Goal: Task Accomplishment & Management: Complete application form

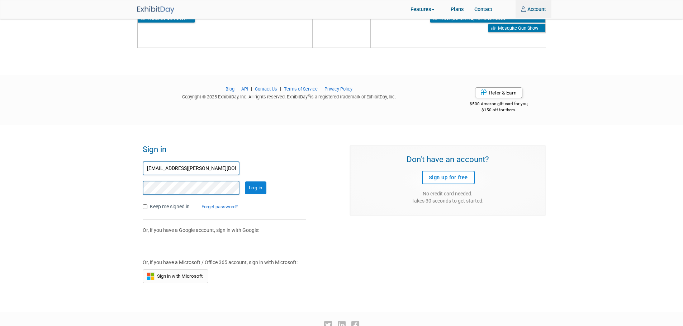
scroll to position [565, 0]
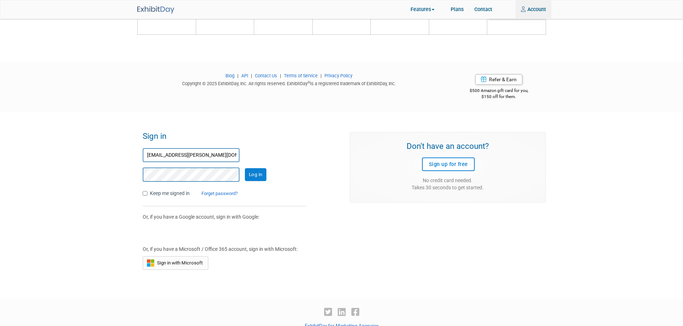
click at [257, 168] on input "Log in" at bounding box center [255, 174] width 21 height 13
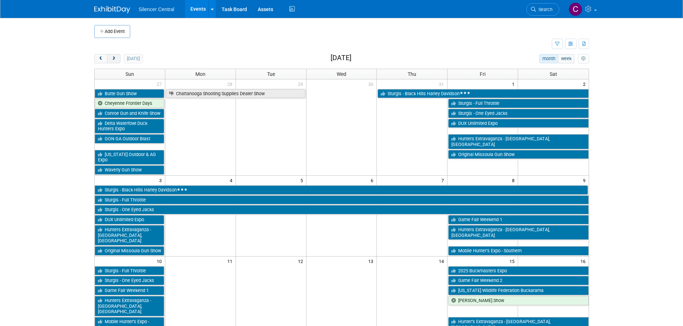
click at [111, 56] on button "next" at bounding box center [113, 58] width 13 height 9
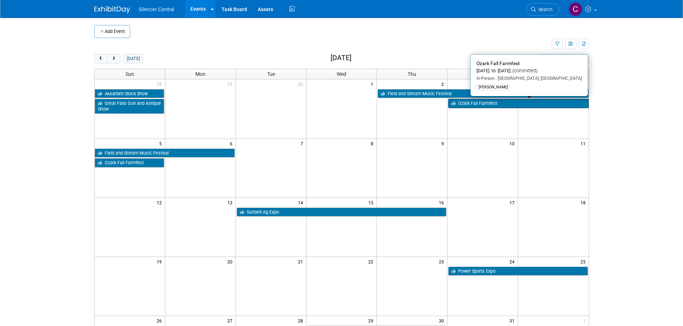
click at [482, 104] on link "Ozark Fall Farmfest" at bounding box center [518, 103] width 140 height 9
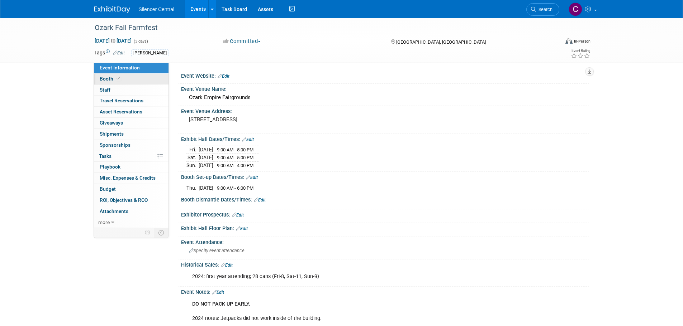
drag, startPoint x: 116, startPoint y: 76, endPoint x: 126, endPoint y: 77, distance: 9.7
click at [116, 76] on link "Booth" at bounding box center [131, 79] width 75 height 11
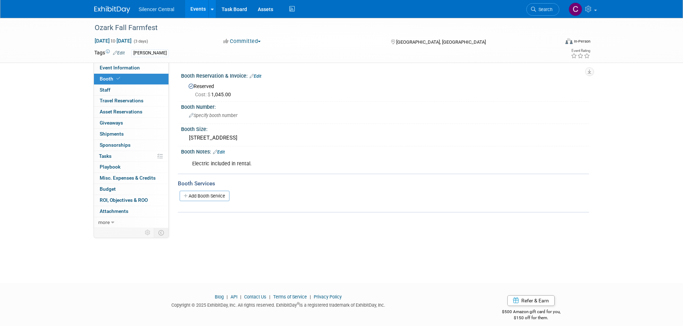
click at [103, 5] on link at bounding box center [116, 6] width 44 height 6
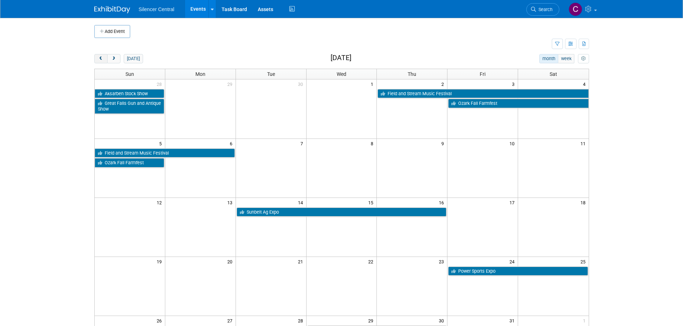
click at [102, 61] on span "prev" at bounding box center [100, 59] width 5 height 5
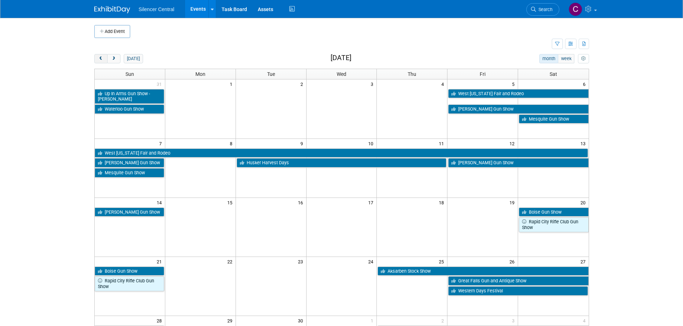
click at [101, 60] on span "prev" at bounding box center [100, 59] width 5 height 5
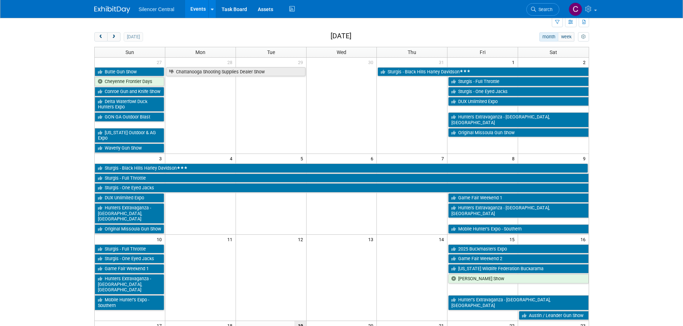
scroll to position [143, 0]
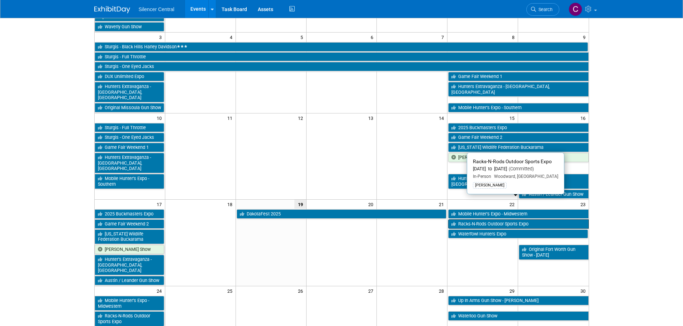
click at [478, 220] on link "Racks-N-Rods Outdoor Sports Expo" at bounding box center [518, 224] width 140 height 9
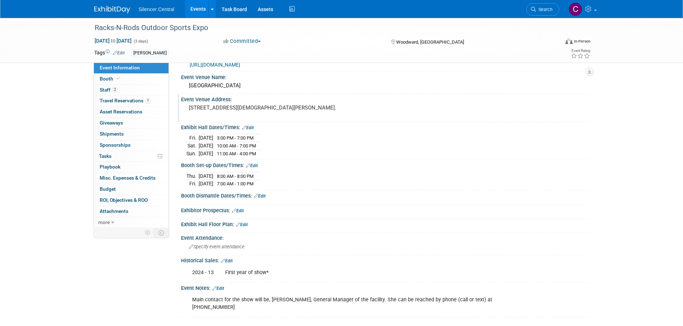
scroll to position [36, 0]
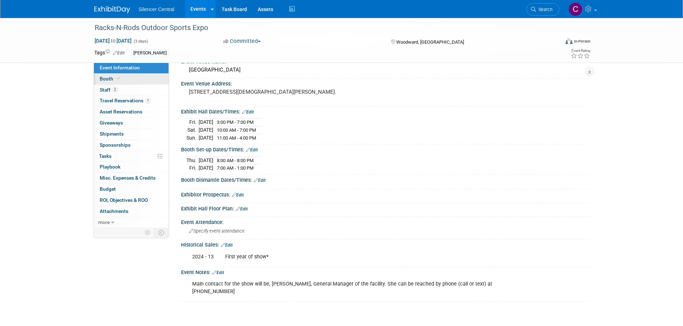
click at [134, 80] on link "Booth" at bounding box center [131, 79] width 75 height 11
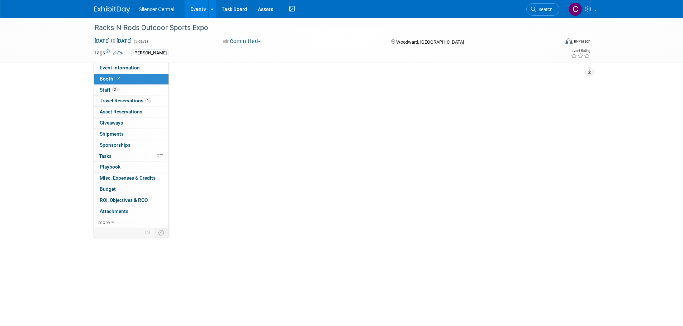
scroll to position [0, 0]
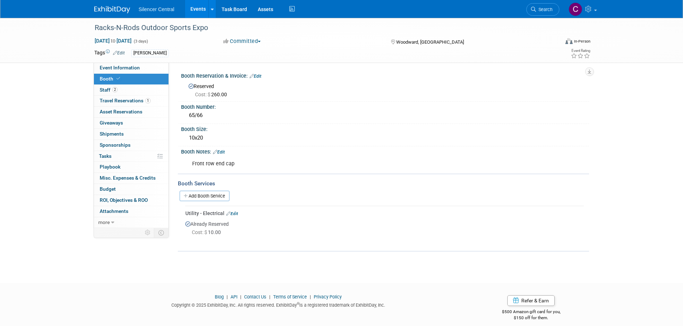
click at [106, 8] on img at bounding box center [112, 9] width 36 height 7
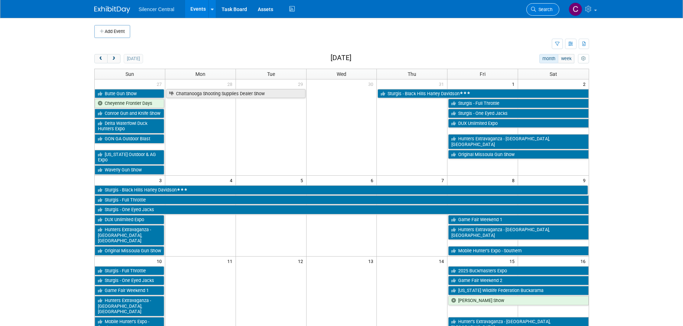
click at [543, 12] on span "Search" at bounding box center [544, 9] width 16 height 5
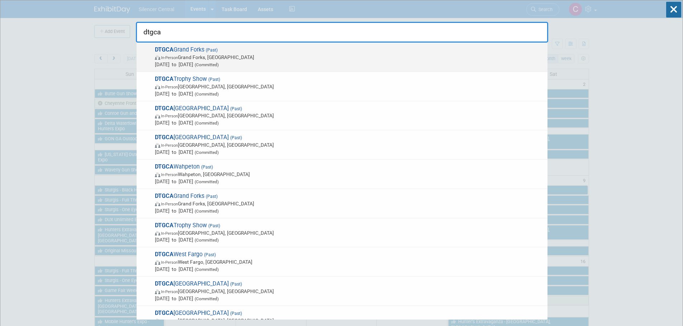
type input "dtgca"
click at [278, 59] on span "In-Person [GEOGRAPHIC_DATA], [GEOGRAPHIC_DATA]" at bounding box center [349, 57] width 389 height 7
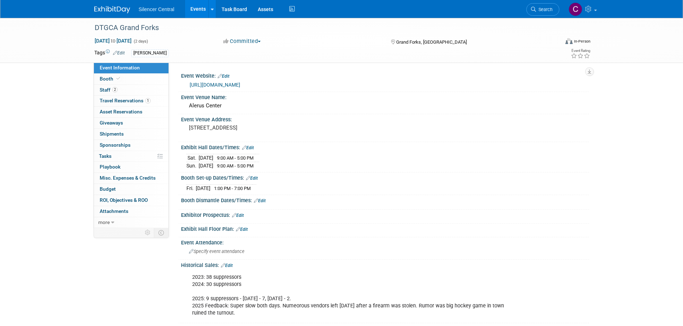
click at [109, 13] on img at bounding box center [112, 9] width 36 height 7
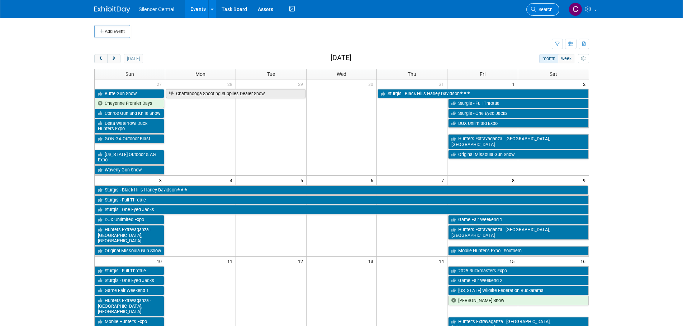
click at [544, 11] on span "Search" at bounding box center [544, 9] width 16 height 5
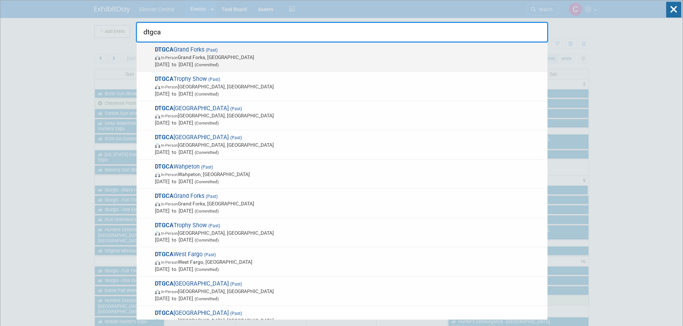
type input "dtgca"
click at [273, 60] on span "In-Person Grand Forks, ND" at bounding box center [349, 57] width 389 height 7
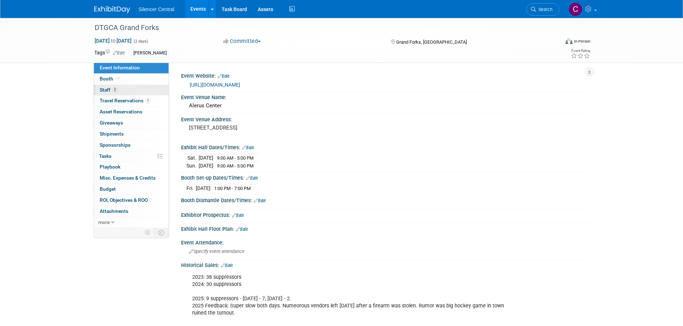
click at [133, 90] on link "2 Staff 2" at bounding box center [131, 90] width 75 height 11
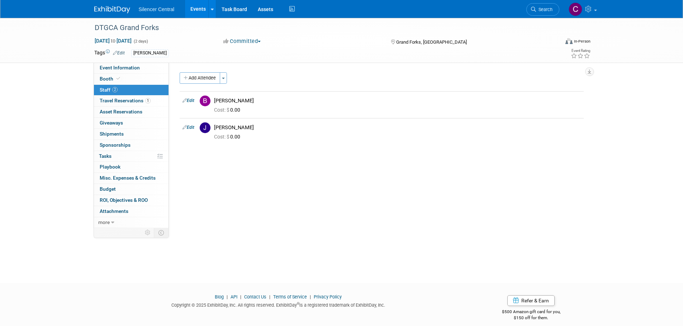
click at [114, 7] on img at bounding box center [112, 9] width 36 height 7
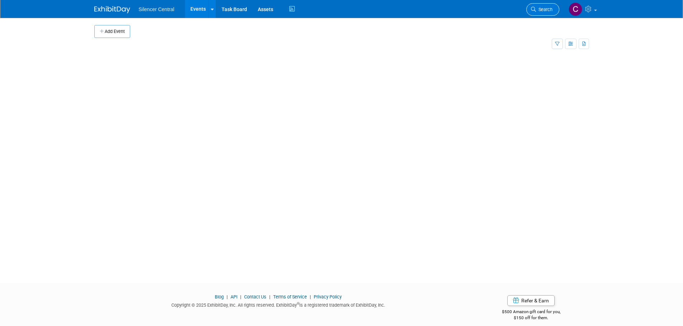
click at [540, 12] on span "Search" at bounding box center [544, 9] width 16 height 5
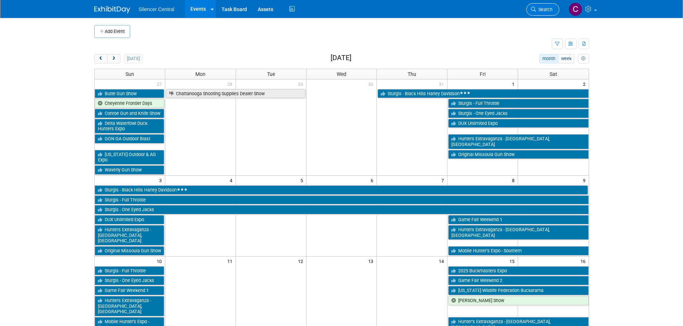
click at [535, 9] on icon at bounding box center [533, 9] width 5 height 5
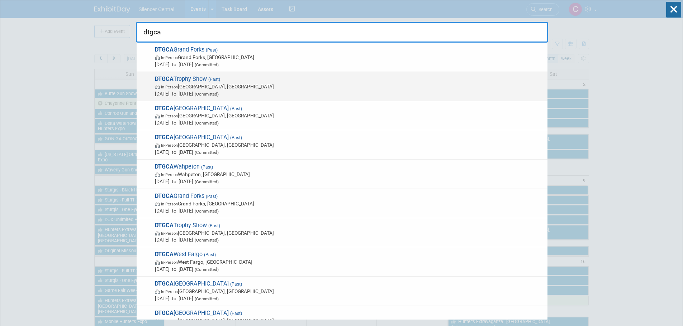
type input "dtgca"
click at [281, 90] on span "[DATE] to [DATE] (Committed)" at bounding box center [349, 93] width 389 height 7
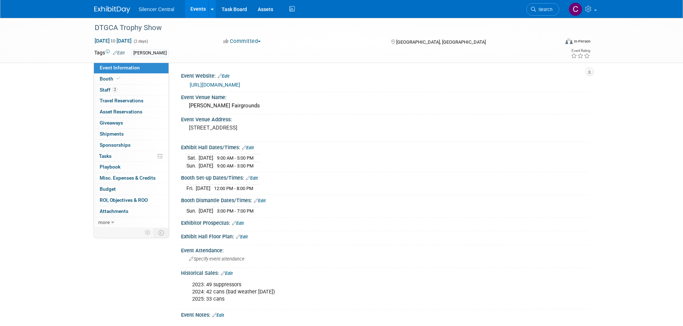
click at [539, 13] on link "Search" at bounding box center [542, 9] width 33 height 13
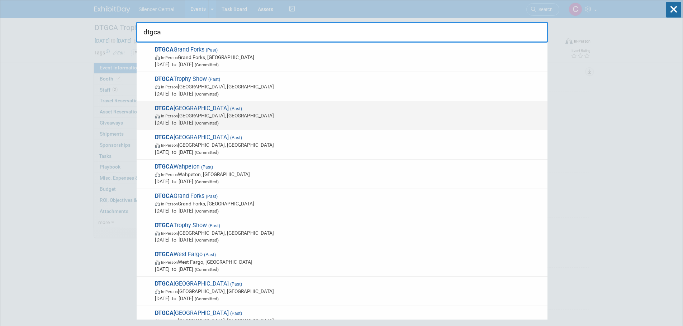
type input "dtgca"
click at [293, 121] on span "Nov 16, 2024 to Nov 17, 2024 (Committed)" at bounding box center [349, 122] width 389 height 7
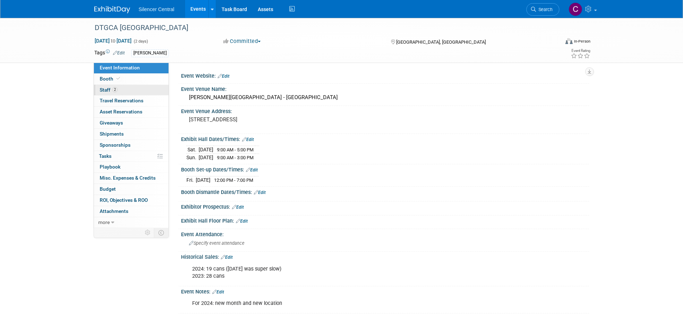
click at [99, 91] on link "2 Staff 2" at bounding box center [131, 90] width 75 height 11
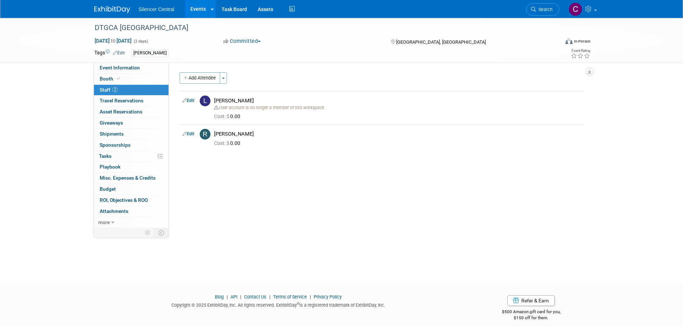
click at [536, 13] on link "Search" at bounding box center [542, 9] width 33 height 13
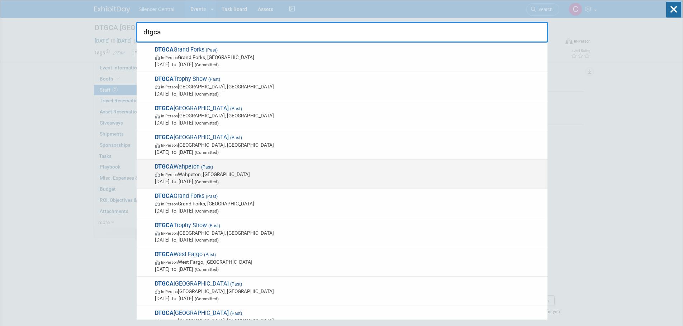
type input "dtgca"
click at [288, 177] on span "In-Person Wahpeton, ND" at bounding box center [349, 174] width 389 height 7
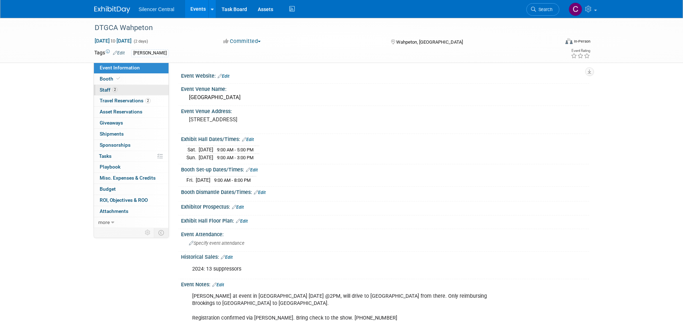
click at [107, 89] on span "Staff 2" at bounding box center [109, 90] width 18 height 6
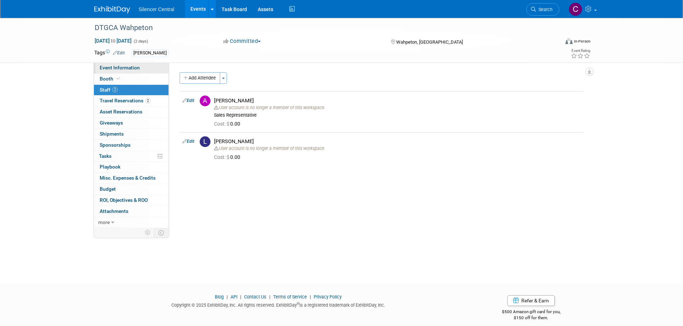
click at [119, 66] on span "Event Information" at bounding box center [120, 68] width 40 height 6
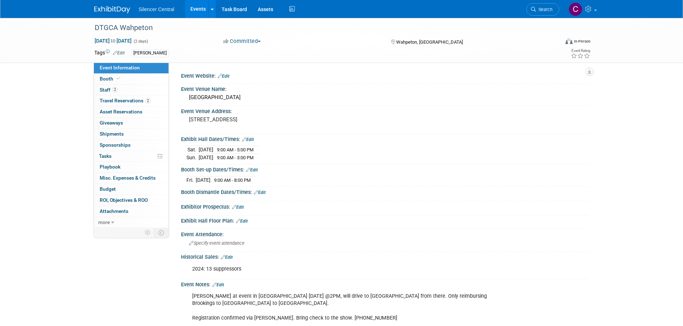
click at [542, 9] on span "Search" at bounding box center [544, 9] width 16 height 5
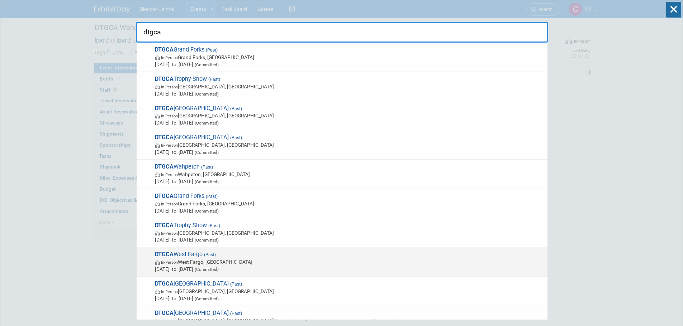
type input "dtgca"
click at [287, 262] on span "In-Person West Fargo, ND" at bounding box center [349, 262] width 389 height 7
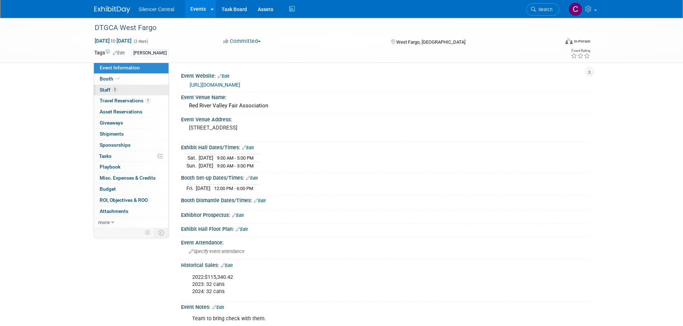
click at [124, 89] on link "2 Staff 2" at bounding box center [131, 90] width 75 height 11
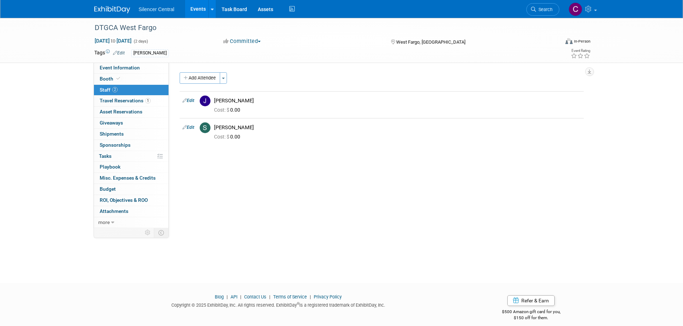
click at [129, 63] on div "DTGCA West Fargo Jan 6, 2024 to Jan 7, 2024 (2 days) Jan 6, 2024 to Jan 7, 2024…" at bounding box center [341, 40] width 505 height 45
click at [131, 72] on link "Event Information" at bounding box center [131, 68] width 75 height 11
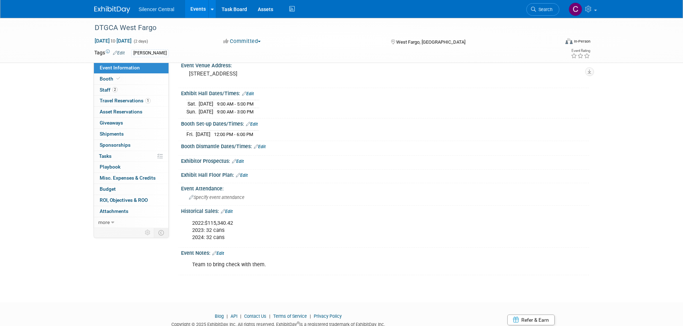
scroll to position [72, 0]
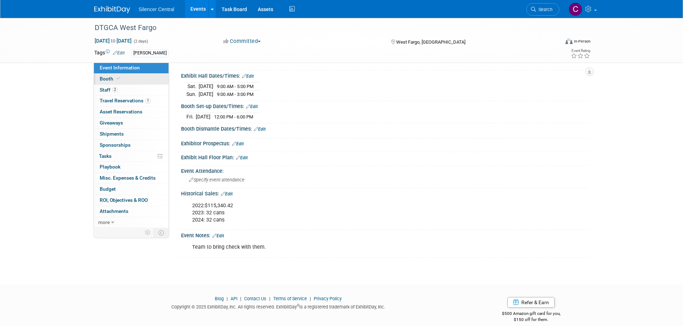
click at [107, 81] on span "Booth" at bounding box center [111, 79] width 22 height 6
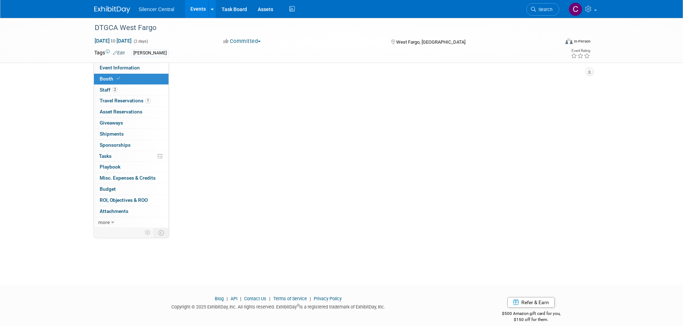
scroll to position [0, 0]
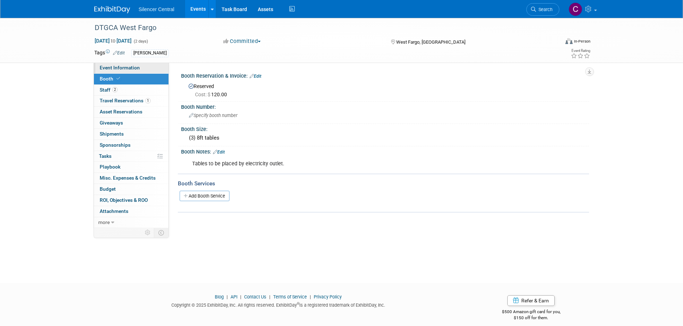
click at [114, 66] on span "Event Information" at bounding box center [120, 68] width 40 height 6
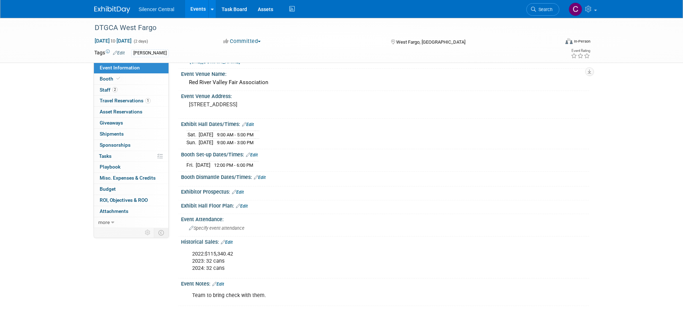
scroll to position [36, 0]
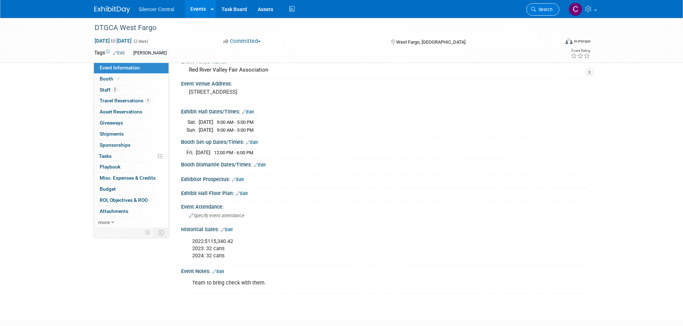
click at [537, 9] on span "Search" at bounding box center [544, 9] width 16 height 5
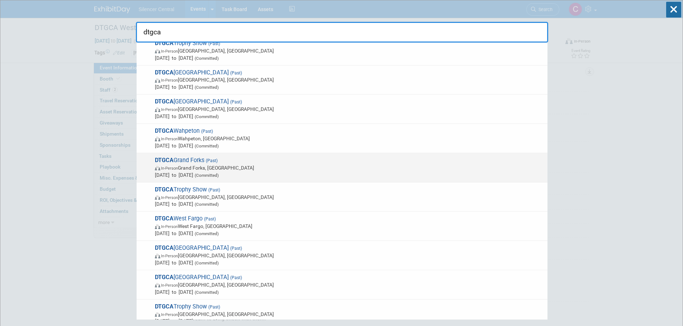
scroll to position [72, 0]
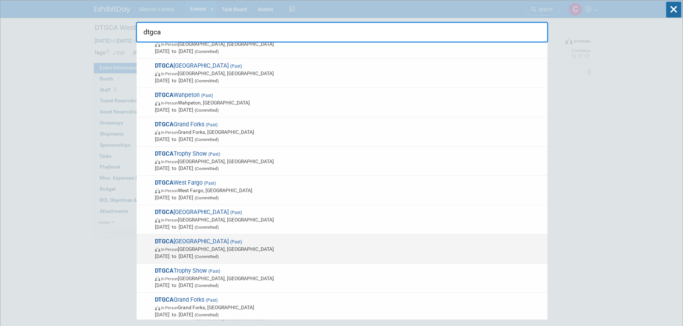
type input "dtgca"
click at [279, 243] on span "DTGCA Sioux Falls (Past) In-Person Sioux Falls, SD Oct 28, 2023 to Oct 29, 2023…" at bounding box center [348, 249] width 391 height 22
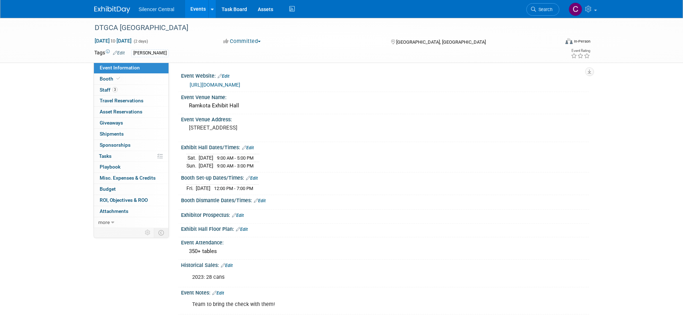
click at [547, 11] on span "Search" at bounding box center [544, 9] width 16 height 5
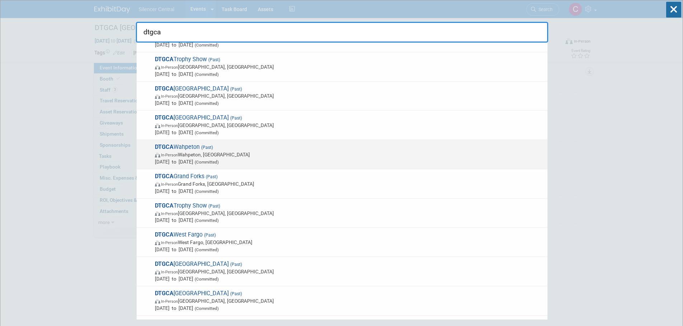
scroll to position [36, 0]
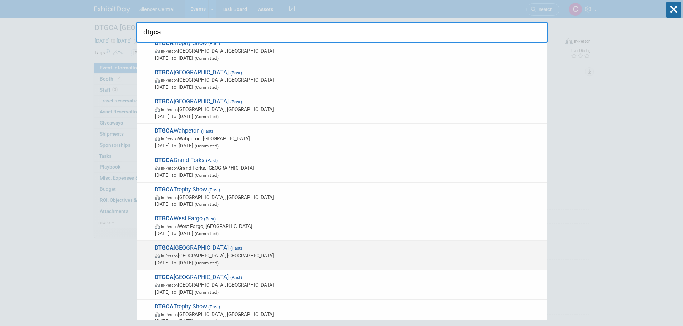
type input "dtgca"
click at [285, 249] on span "DTGCA Watford City (Past) In-Person Watford City, ND Dec 8, 2023 to Dec 10, 202…" at bounding box center [348, 256] width 391 height 22
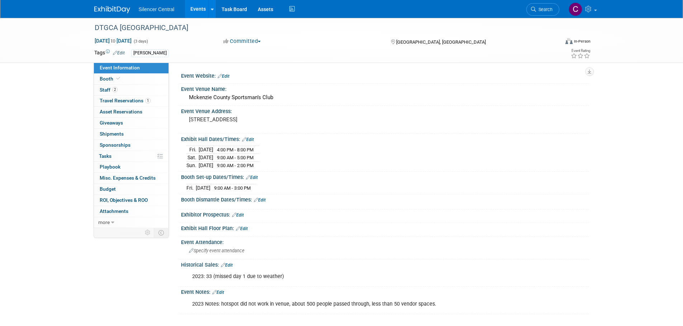
click at [109, 8] on img at bounding box center [112, 9] width 36 height 7
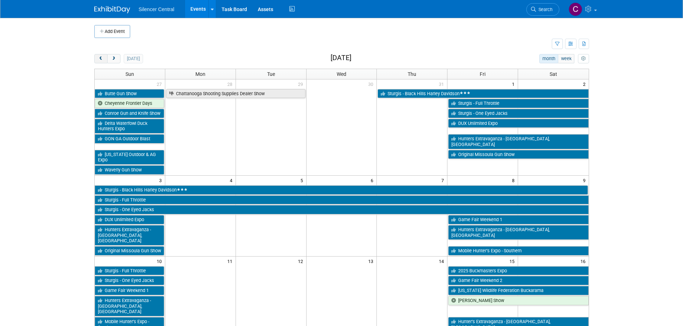
click at [100, 60] on span "prev" at bounding box center [100, 59] width 5 height 5
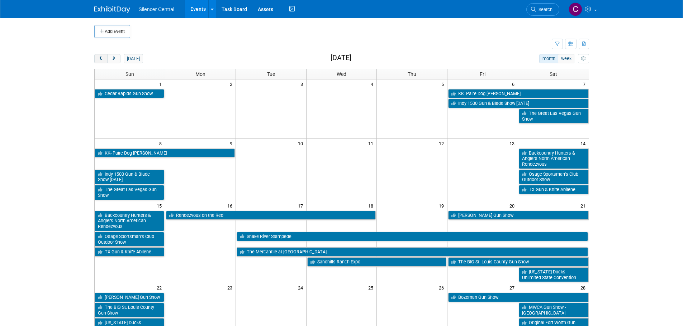
click at [100, 60] on span "prev" at bounding box center [100, 59] width 5 height 5
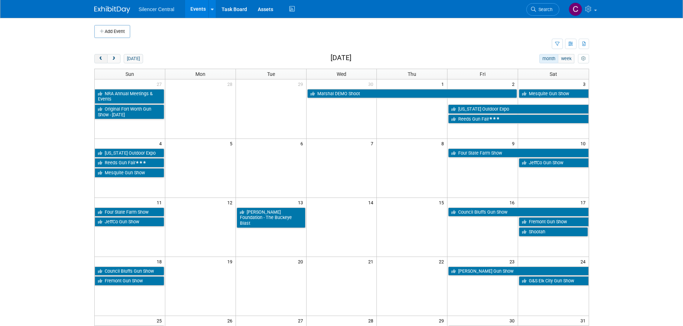
click at [100, 60] on span "prev" at bounding box center [100, 59] width 5 height 5
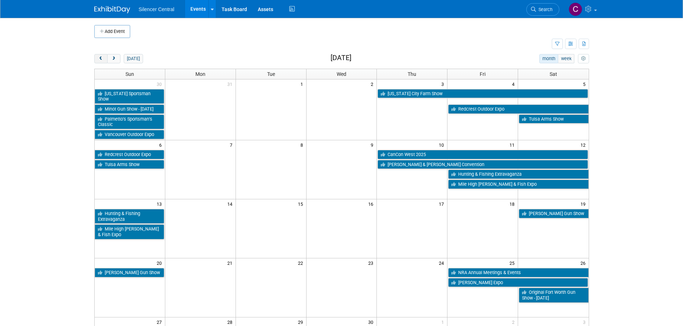
click at [100, 60] on span "prev" at bounding box center [100, 59] width 5 height 5
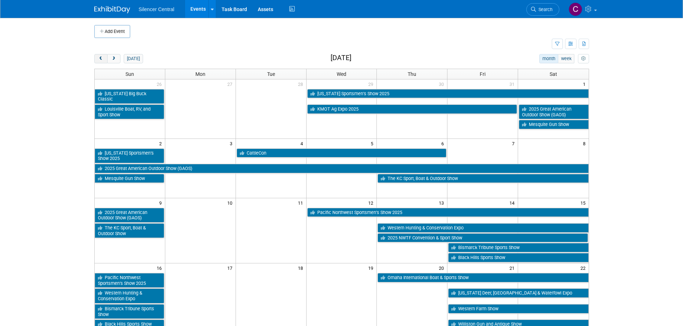
click at [100, 60] on span "prev" at bounding box center [100, 59] width 5 height 5
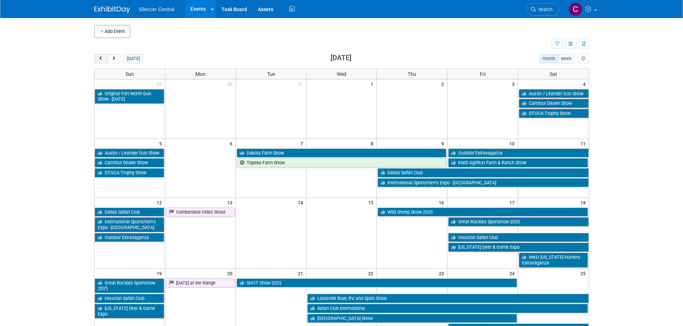
click at [100, 60] on span "prev" at bounding box center [100, 59] width 5 height 5
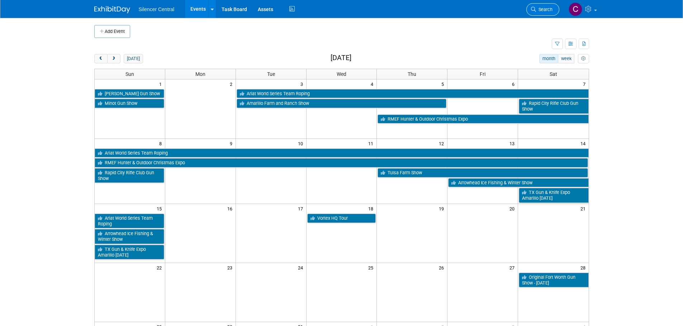
click at [542, 11] on span "Search" at bounding box center [544, 9] width 16 height 5
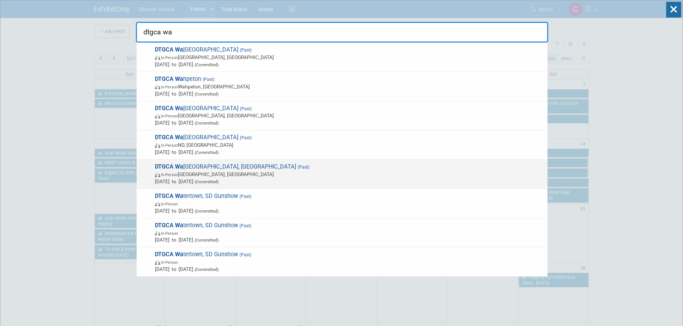
type input "dtgca wa"
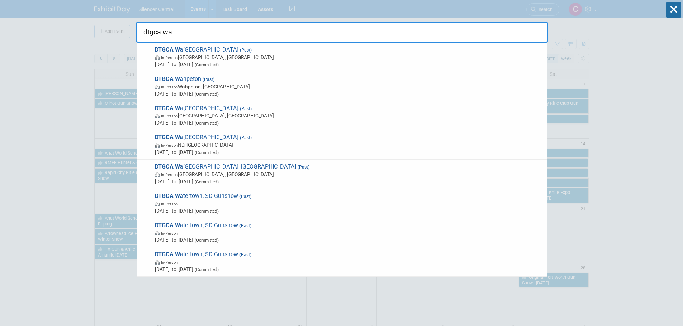
click at [277, 171] on span "In-Person Watford City, ND" at bounding box center [349, 174] width 389 height 7
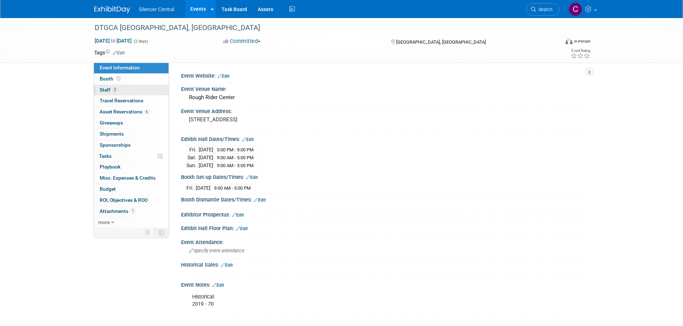
click at [126, 86] on link "2 Staff 2" at bounding box center [131, 90] width 75 height 11
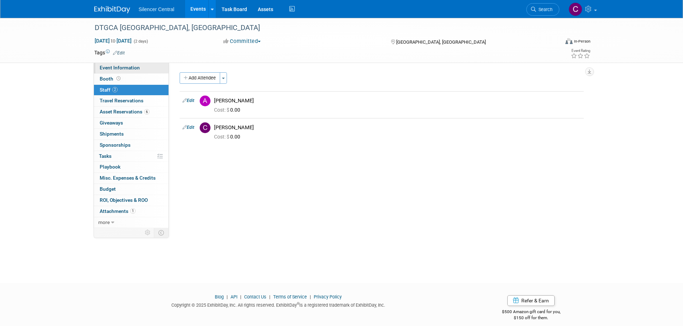
click at [125, 67] on span "Event Information" at bounding box center [120, 68] width 40 height 6
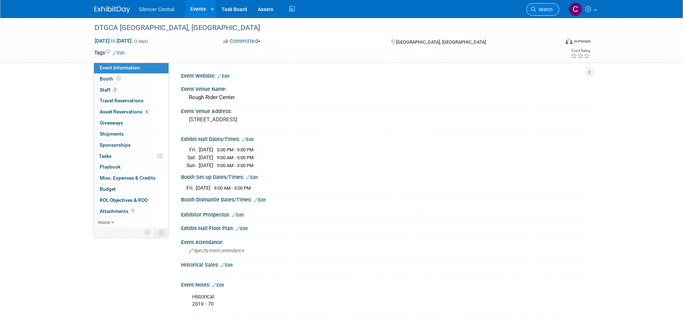
click at [534, 12] on link "Search" at bounding box center [542, 9] width 33 height 13
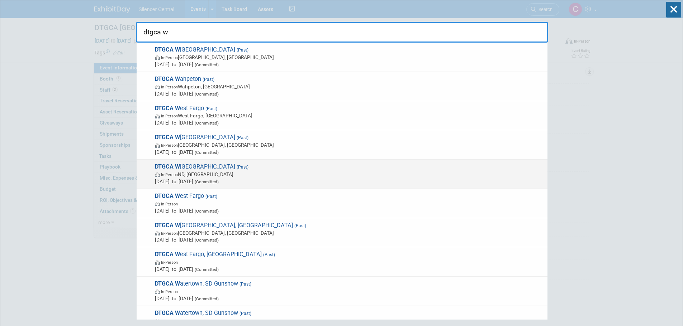
type input "dtgca w"
click at [277, 173] on span "In-Person ND, United States" at bounding box center [349, 174] width 389 height 7
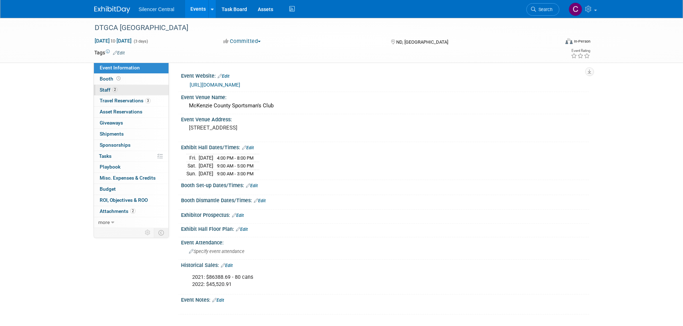
click at [116, 90] on span "2" at bounding box center [114, 89] width 5 height 5
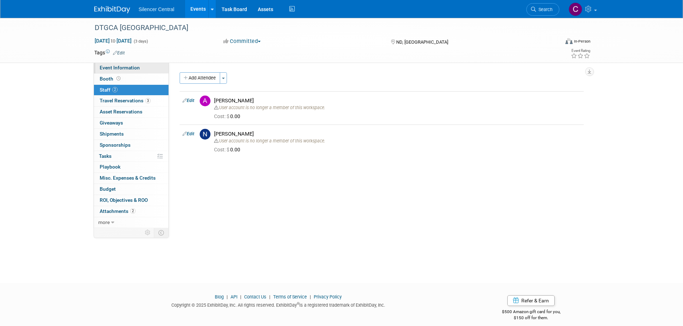
click at [133, 68] on span "Event Information" at bounding box center [120, 68] width 40 height 6
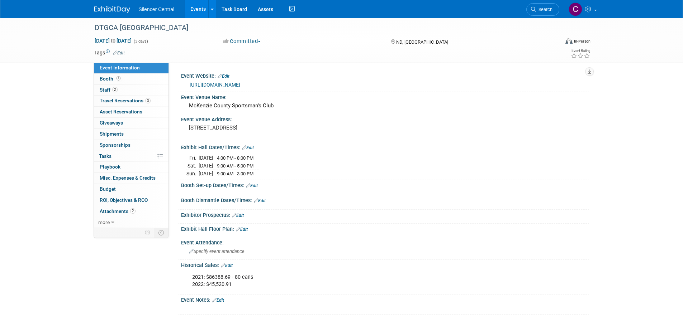
click at [106, 11] on img at bounding box center [112, 9] width 36 height 7
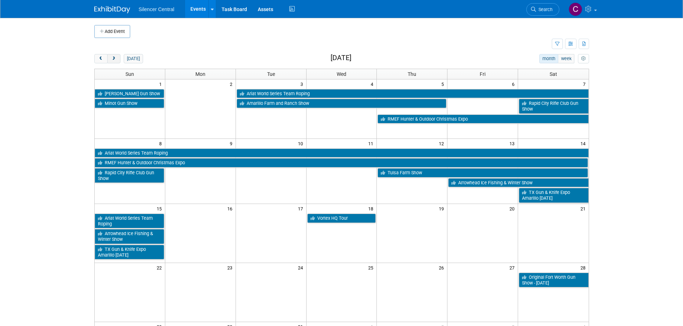
click at [117, 62] on button "next" at bounding box center [113, 58] width 13 height 9
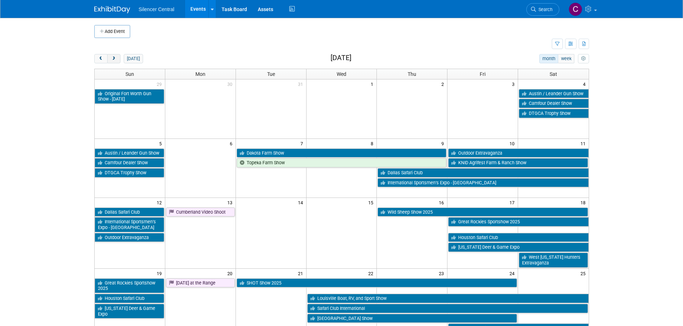
click at [117, 62] on button "next" at bounding box center [113, 58] width 13 height 9
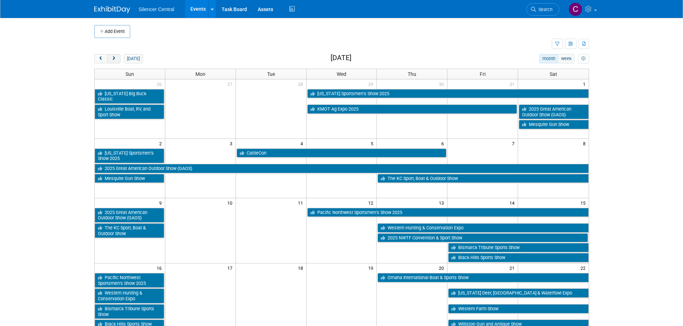
click at [116, 61] on button "next" at bounding box center [113, 58] width 13 height 9
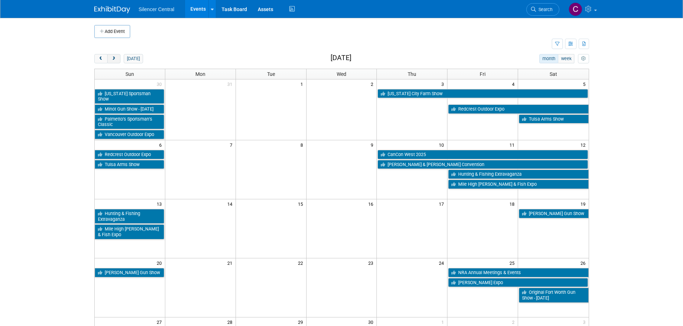
click at [116, 61] on button "next" at bounding box center [113, 58] width 13 height 9
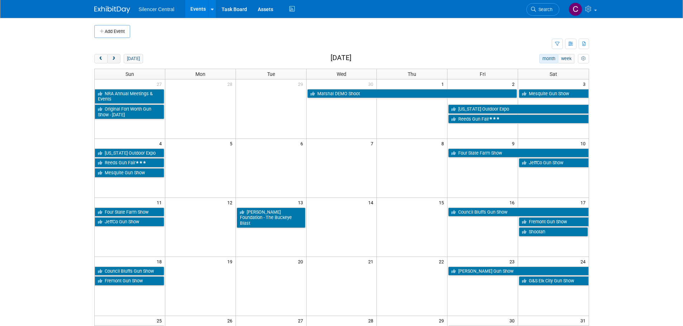
click at [116, 61] on button "next" at bounding box center [113, 58] width 13 height 9
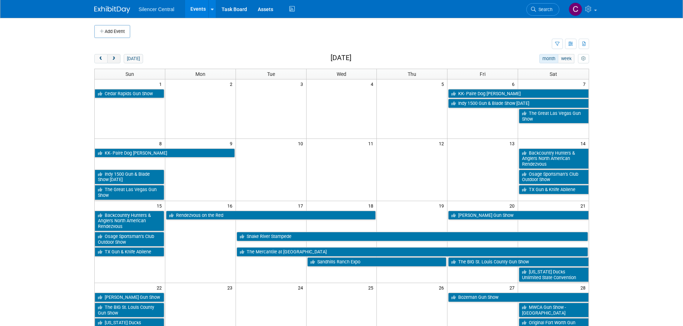
click at [116, 61] on button "next" at bounding box center [113, 58] width 13 height 9
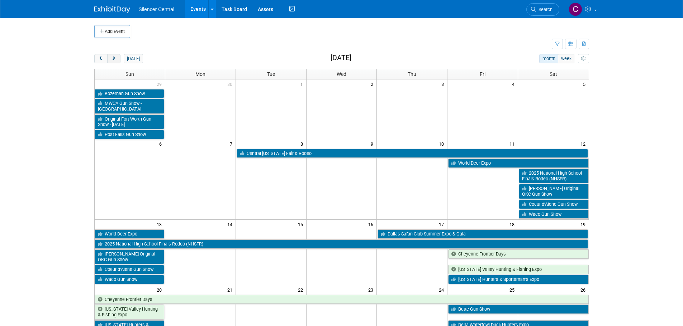
click at [116, 61] on button "next" at bounding box center [113, 58] width 13 height 9
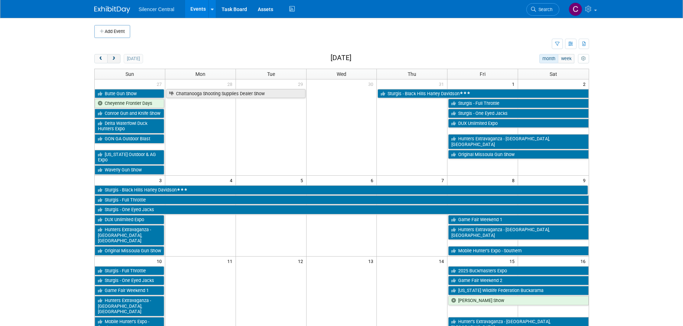
click at [116, 61] on button "next" at bounding box center [113, 58] width 13 height 9
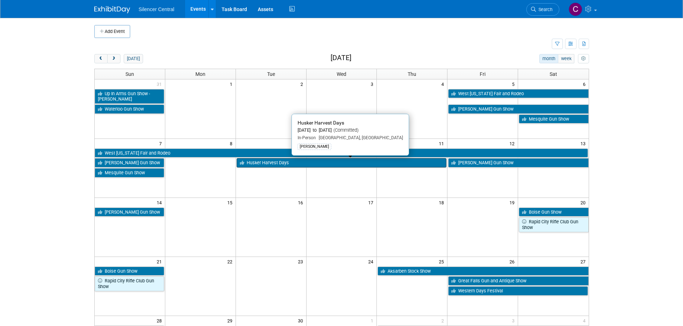
click at [273, 163] on link "Husker Harvest Days" at bounding box center [341, 162] width 210 height 9
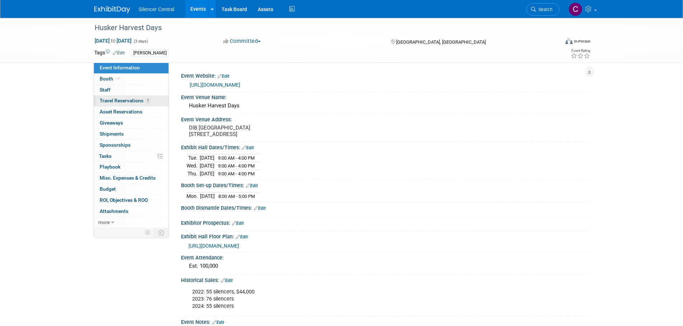
click at [114, 101] on span "Travel Reservations 1" at bounding box center [125, 101] width 51 height 6
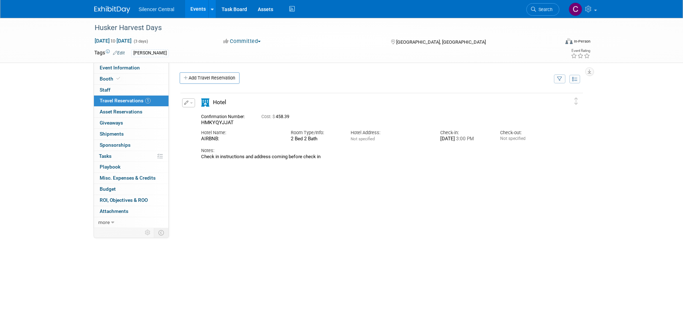
click at [515, 135] on div "Check-out:" at bounding box center [524, 133] width 49 height 6
click at [184, 102] on icon "button" at bounding box center [186, 103] width 5 height 4
click at [197, 116] on button "Edit Reservation" at bounding box center [212, 115] width 61 height 10
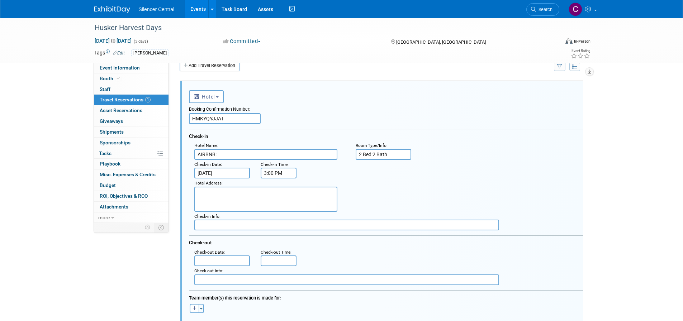
click at [214, 261] on input "text" at bounding box center [222, 260] width 56 height 11
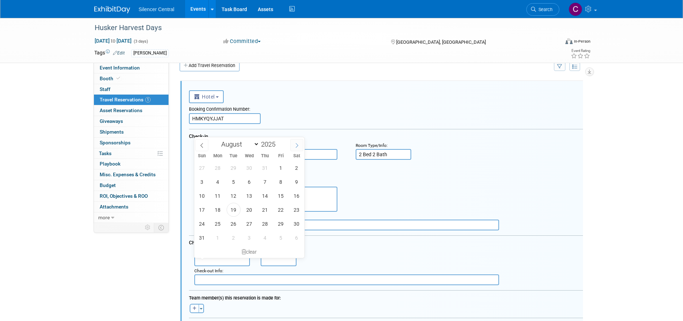
click at [293, 146] on span at bounding box center [296, 145] width 13 height 12
select select "8"
click at [262, 182] on span "11" at bounding box center [265, 182] width 14 height 14
type input "Sep 11, 2025"
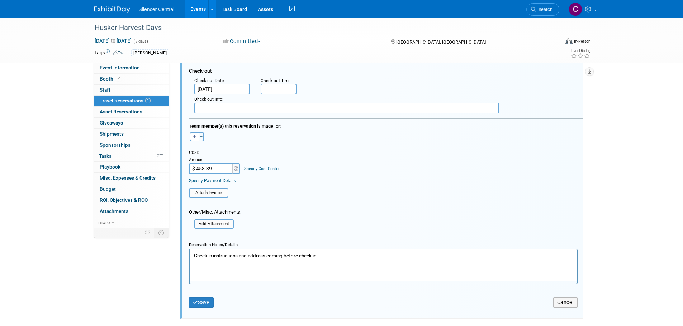
scroll to position [192, 0]
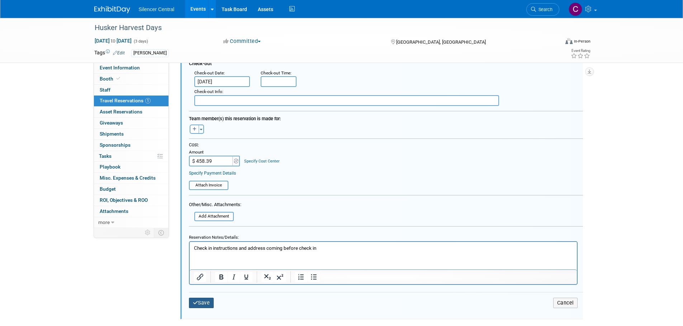
click at [206, 304] on button "Save" at bounding box center [201, 303] width 25 height 10
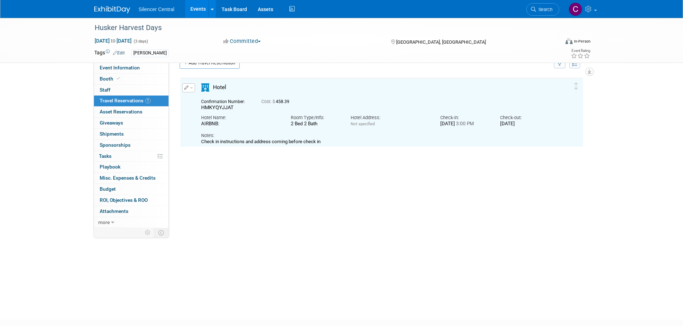
scroll to position [13, 0]
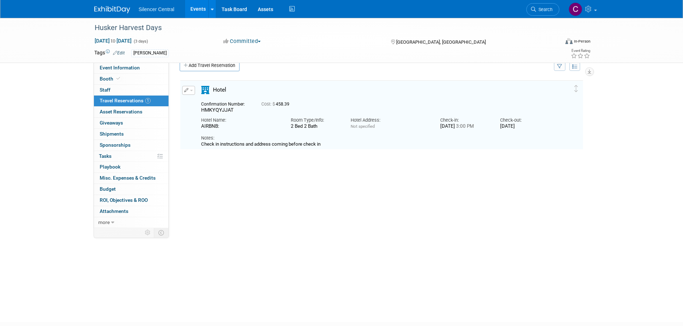
click at [105, 6] on link at bounding box center [116, 6] width 44 height 6
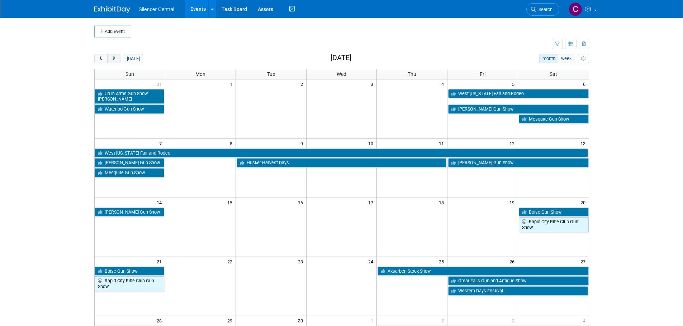
click at [110, 62] on button "next" at bounding box center [113, 58] width 13 height 9
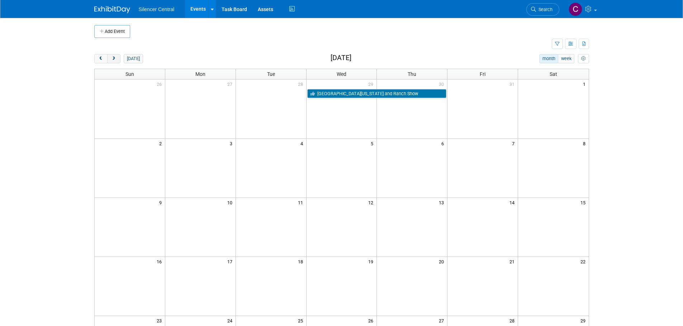
click at [110, 62] on button "next" at bounding box center [113, 58] width 13 height 9
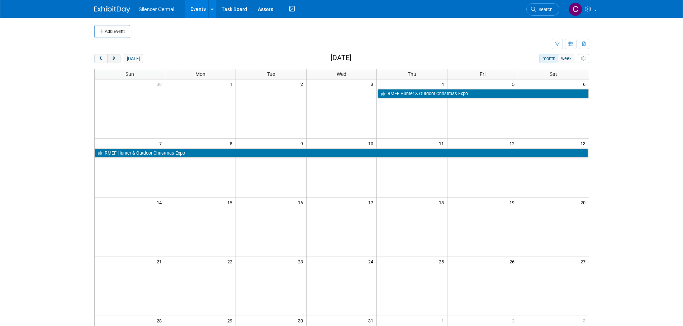
click at [110, 62] on button "next" at bounding box center [113, 58] width 13 height 9
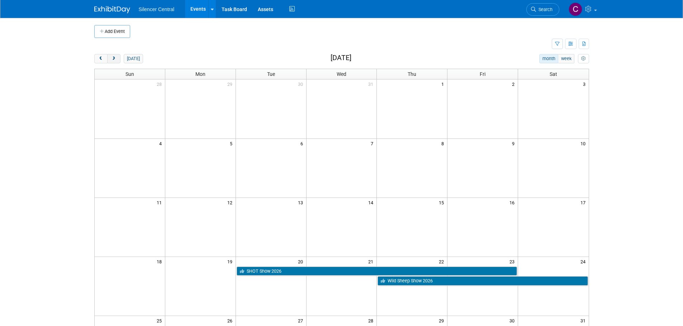
click at [114, 62] on button "next" at bounding box center [113, 58] width 13 height 9
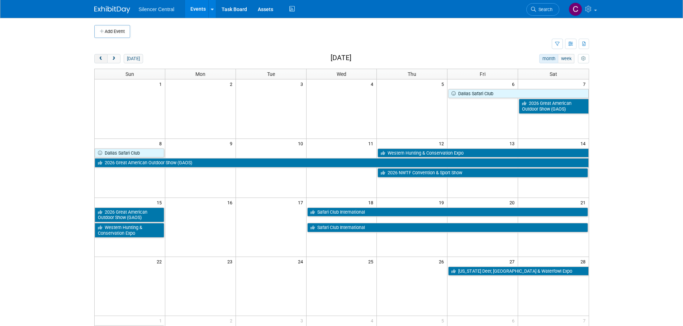
click at [102, 57] on span "prev" at bounding box center [100, 59] width 5 height 5
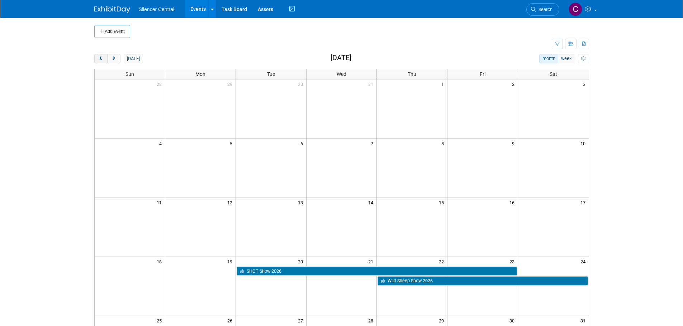
click at [102, 57] on span "prev" at bounding box center [100, 59] width 5 height 5
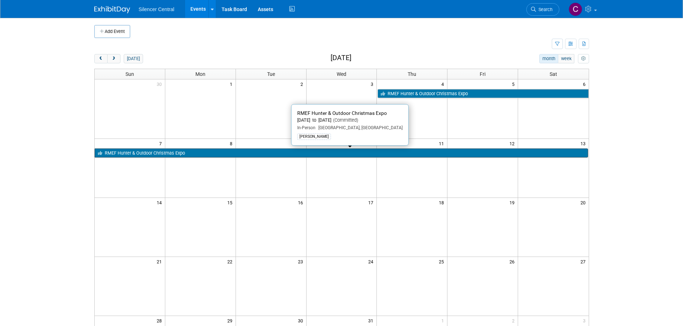
click at [190, 158] on link "RMEF Hunter & Outdoor Christmas Expo" at bounding box center [341, 153] width 493 height 9
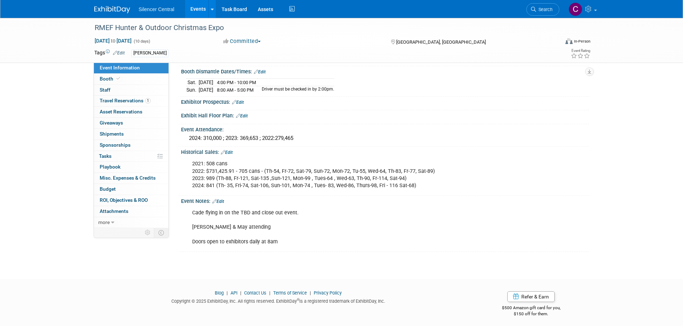
click at [109, 9] on img at bounding box center [112, 9] width 36 height 7
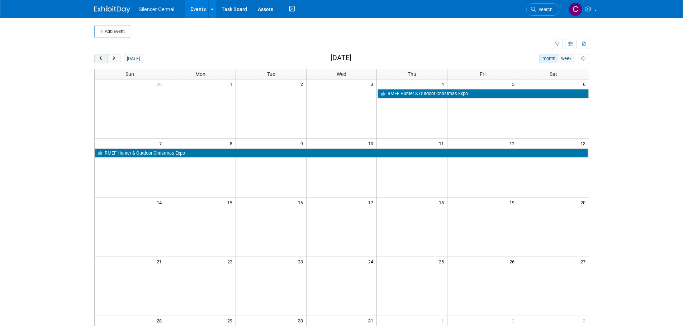
click at [102, 62] on button "prev" at bounding box center [100, 58] width 13 height 9
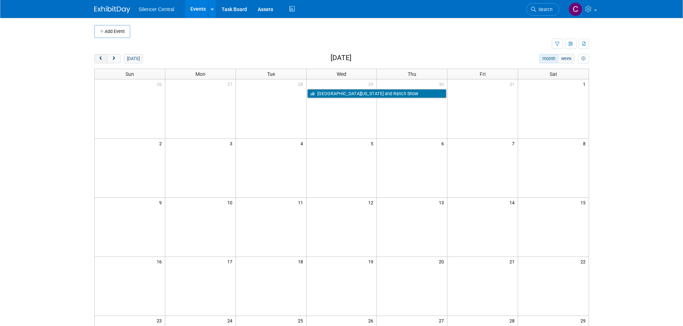
click at [102, 62] on button "prev" at bounding box center [100, 58] width 13 height 9
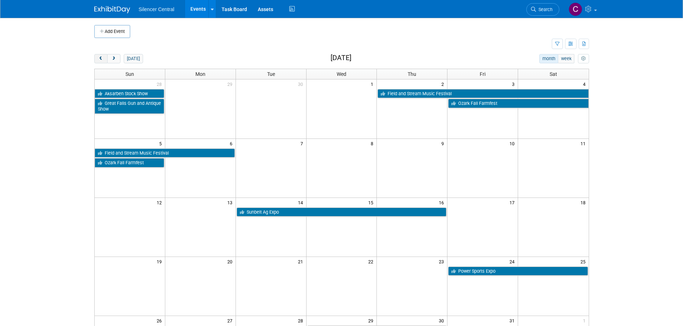
click at [101, 62] on button "prev" at bounding box center [100, 58] width 13 height 9
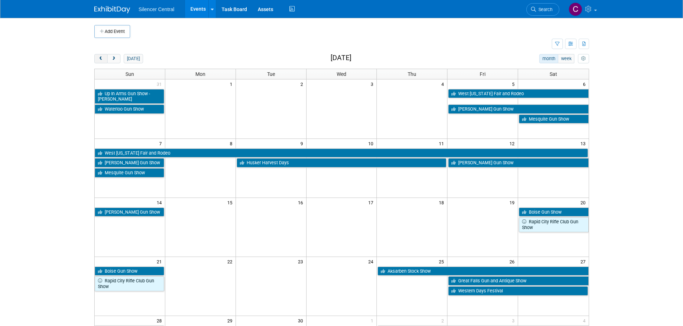
click at [101, 62] on button "prev" at bounding box center [100, 58] width 13 height 9
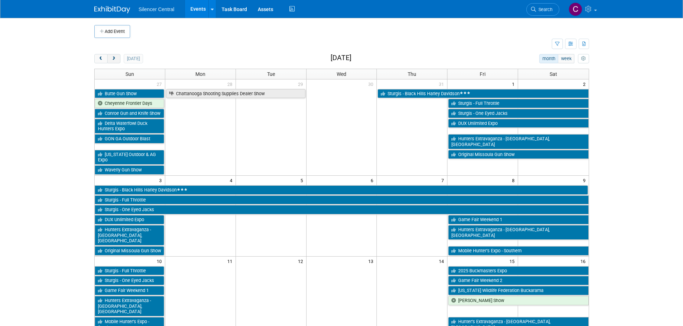
click at [113, 61] on button "next" at bounding box center [113, 58] width 13 height 9
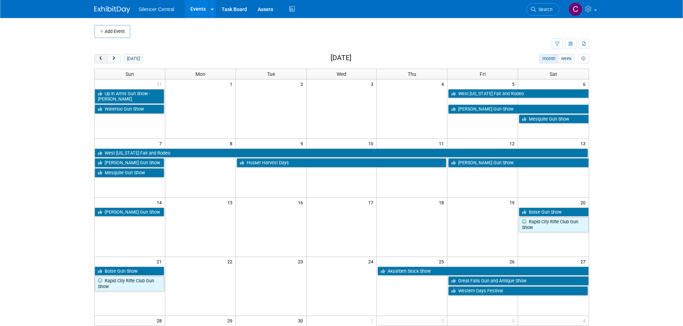
click at [98, 61] on span "prev" at bounding box center [100, 59] width 5 height 5
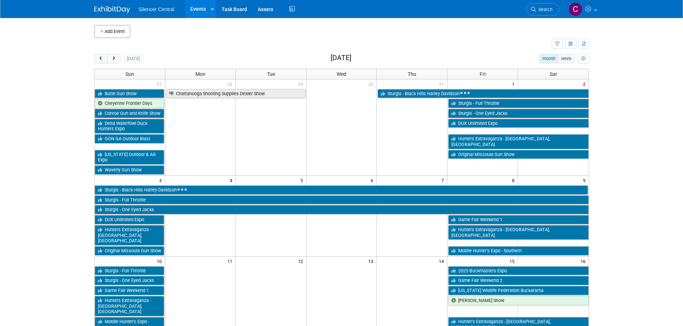
click at [108, 32] on button "Add Event" at bounding box center [112, 31] width 36 height 13
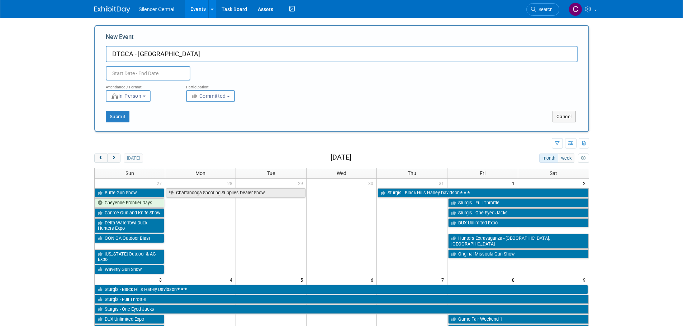
click at [150, 55] on input "DTGCA - Moebridge" at bounding box center [342, 54] width 472 height 16
click at [179, 55] on input "DTGCA - [GEOGRAPHIC_DATA]" at bounding box center [342, 54] width 472 height 16
type input "DTGCA - [GEOGRAPHIC_DATA]"
click at [137, 55] on input "DTGCA - [GEOGRAPHIC_DATA]" at bounding box center [342, 54] width 472 height 16
click at [192, 54] on input "DTGCA - [GEOGRAPHIC_DATA]" at bounding box center [342, 54] width 472 height 16
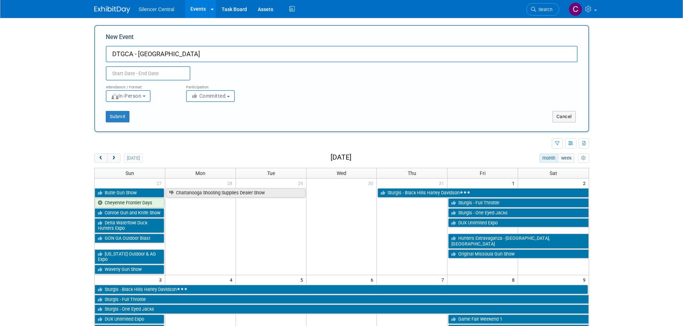
click at [127, 69] on input "text" at bounding box center [148, 73] width 85 height 14
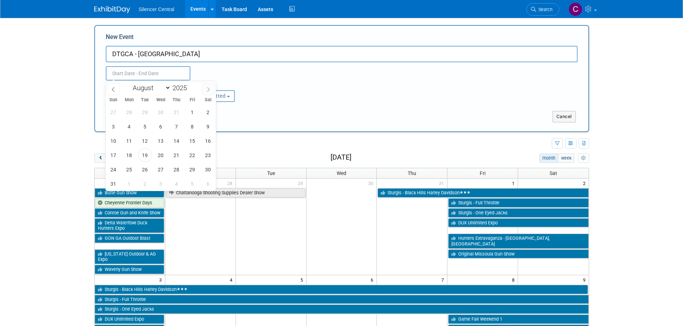
click at [206, 89] on icon at bounding box center [208, 89] width 5 height 5
select select "8"
click at [206, 126] on span "13" at bounding box center [208, 127] width 14 height 14
click at [109, 141] on span "14" at bounding box center [113, 141] width 14 height 14
type input "[DATE] to [DATE]"
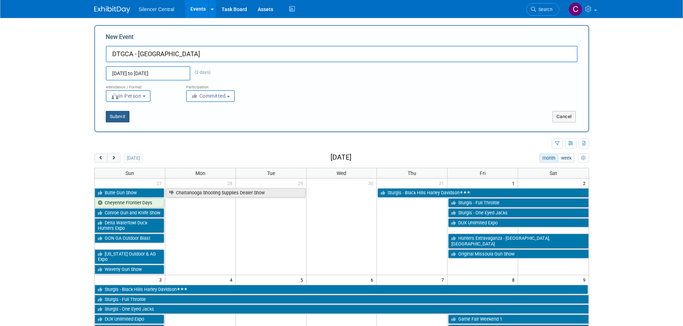
click at [116, 118] on button "Submit" at bounding box center [118, 116] width 24 height 11
type input "DTGCA - [GEOGRAPHIC_DATA]"
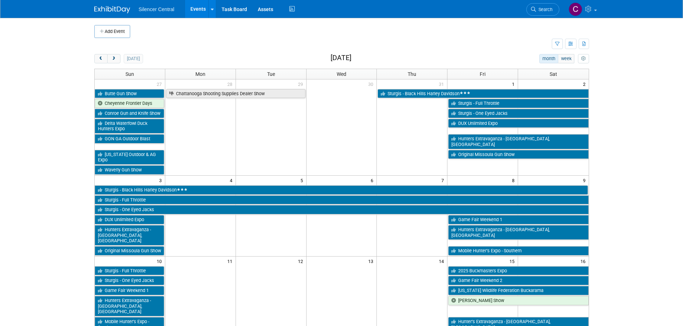
click at [545, 11] on span "Search" at bounding box center [544, 9] width 16 height 5
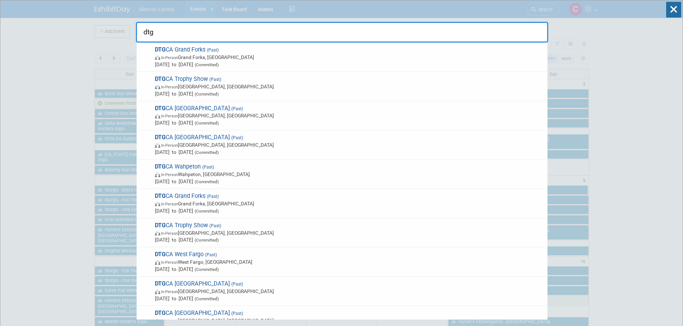
type input "dtg"
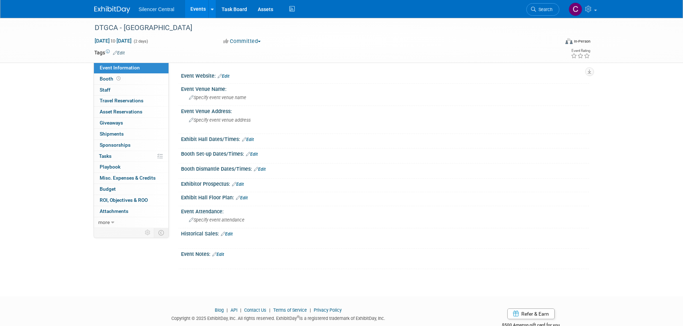
click at [229, 75] on link "Edit" at bounding box center [223, 76] width 12 height 5
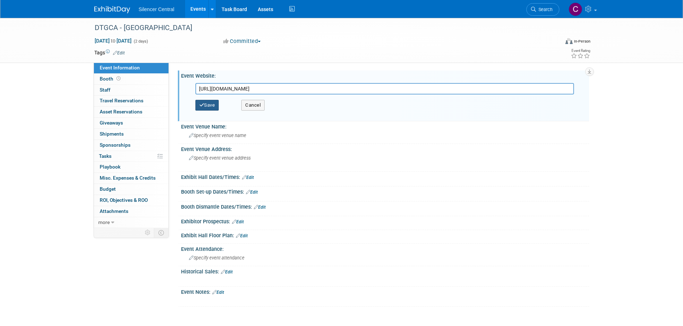
type input "[URL][DOMAIN_NAME]"
click at [208, 103] on button "Save" at bounding box center [207, 105] width 24 height 11
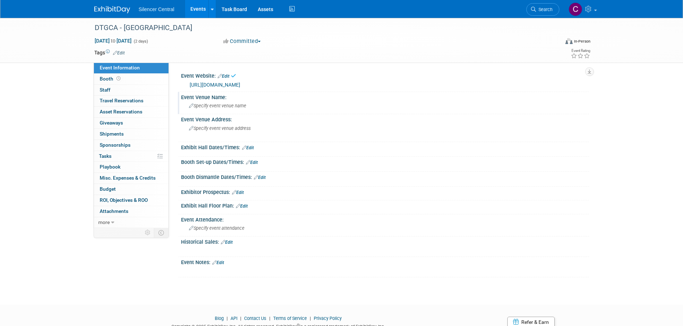
click at [210, 107] on span "Specify event venue name" at bounding box center [217, 105] width 57 height 5
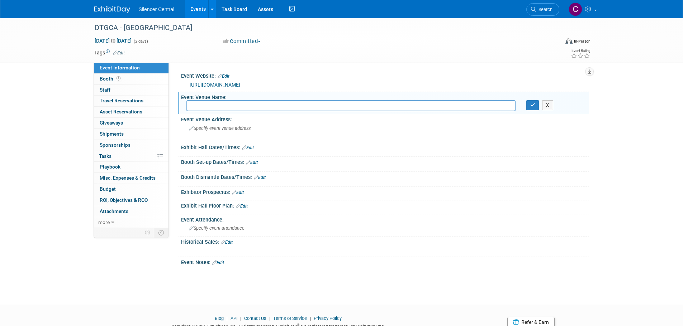
click at [215, 103] on input "text" at bounding box center [350, 105] width 329 height 11
type input "Scherr - Howe Event Center"
click at [533, 106] on icon "button" at bounding box center [532, 105] width 5 height 5
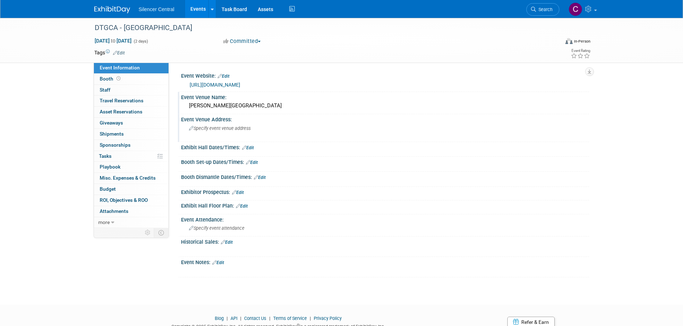
click at [220, 132] on div "Specify event venue address" at bounding box center [265, 131] width 159 height 16
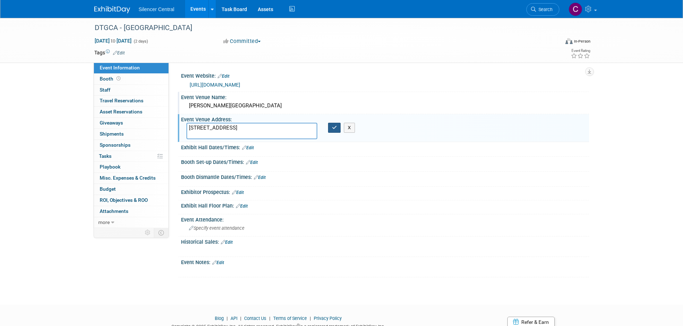
type textarea "212 Main St, Mobridge, SD 57601"
click at [332, 132] on button "button" at bounding box center [334, 128] width 13 height 10
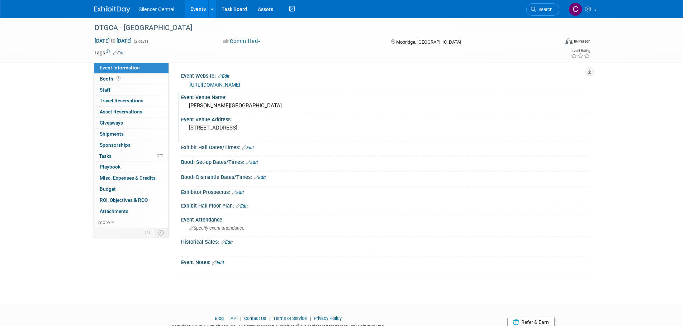
click at [252, 149] on link "Edit" at bounding box center [248, 147] width 12 height 5
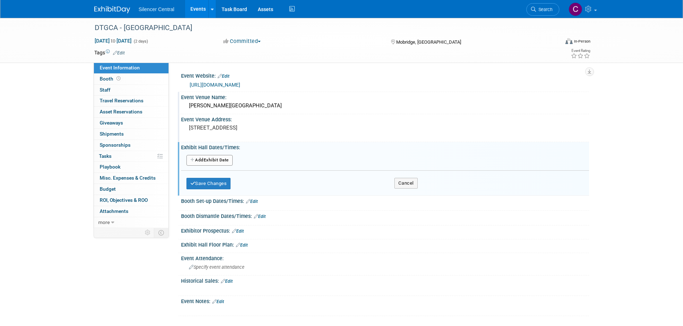
click at [219, 161] on button "Add Another Exhibit Date" at bounding box center [209, 160] width 46 height 11
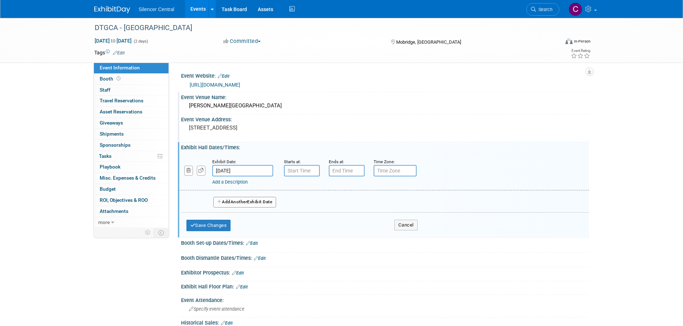
click at [242, 201] on span "Another" at bounding box center [238, 202] width 17 height 5
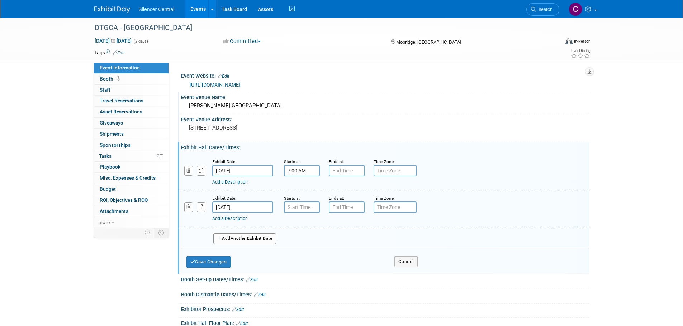
click at [297, 170] on input "7:00 AM" at bounding box center [302, 170] width 36 height 11
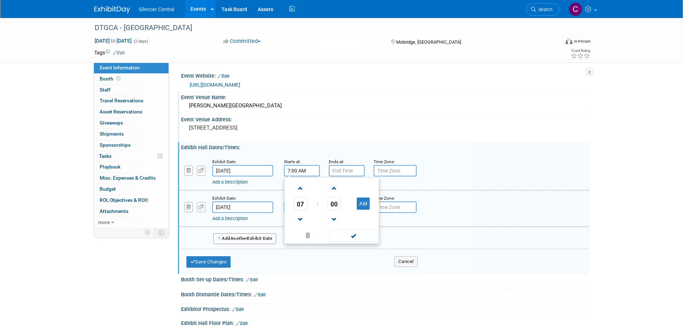
click at [310, 173] on input "7:00 AM" at bounding box center [302, 170] width 36 height 11
click at [298, 187] on span at bounding box center [300, 188] width 13 height 13
type input "9:00 AM"
click at [345, 234] on span at bounding box center [353, 236] width 48 height 13
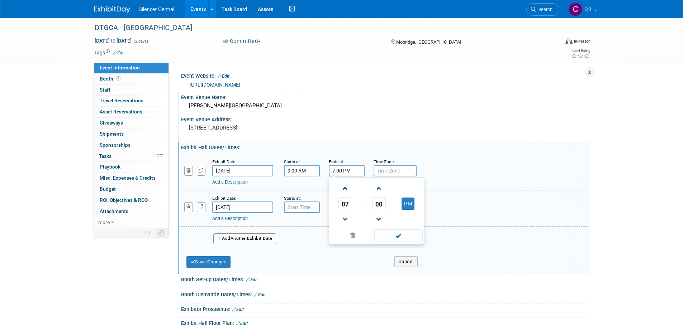
click at [351, 173] on input "7:00 PM" at bounding box center [347, 170] width 36 height 11
click at [350, 220] on span at bounding box center [345, 220] width 13 height 13
click at [349, 219] on span at bounding box center [345, 220] width 13 height 13
type input "5:00 PM"
click at [394, 234] on span at bounding box center [398, 236] width 48 height 13
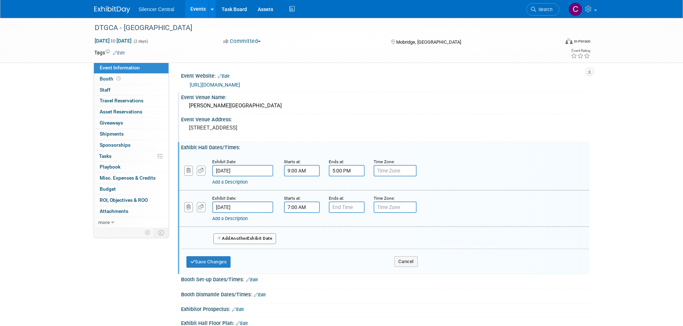
click at [307, 202] on input "7:00 AM" at bounding box center [302, 207] width 36 height 11
click at [298, 222] on span at bounding box center [300, 225] width 13 height 13
type input "9:00 AM"
click at [349, 268] on span at bounding box center [353, 272] width 48 height 13
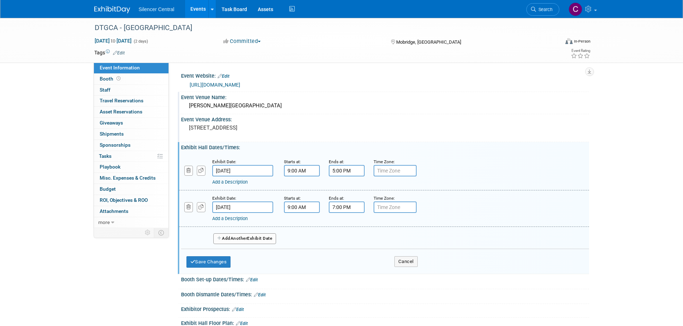
click at [348, 209] on input "7:00 PM" at bounding box center [347, 207] width 36 height 11
click at [346, 259] on span at bounding box center [345, 256] width 13 height 13
click at [346, 258] on span at bounding box center [345, 256] width 13 height 13
click at [345, 258] on span at bounding box center [345, 256] width 13 height 13
click at [342, 260] on span at bounding box center [345, 256] width 13 height 13
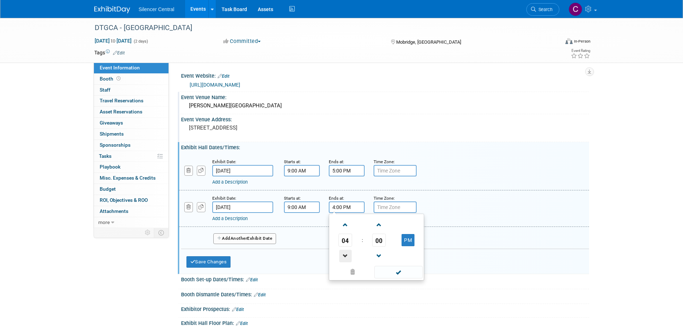
type input "3:00 PM"
drag, startPoint x: 389, startPoint y: 270, endPoint x: 330, endPoint y: 269, distance: 59.5
click at [389, 270] on span at bounding box center [398, 272] width 48 height 13
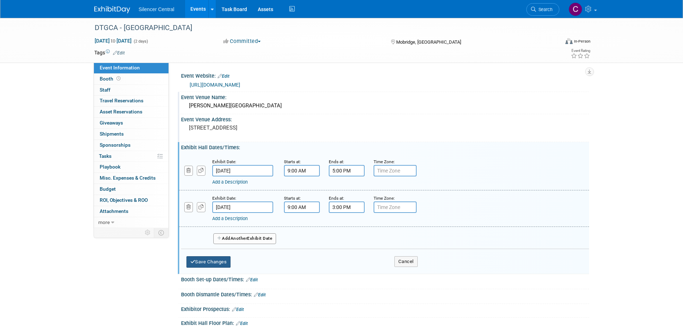
click at [219, 263] on button "Save Changes" at bounding box center [208, 262] width 44 height 11
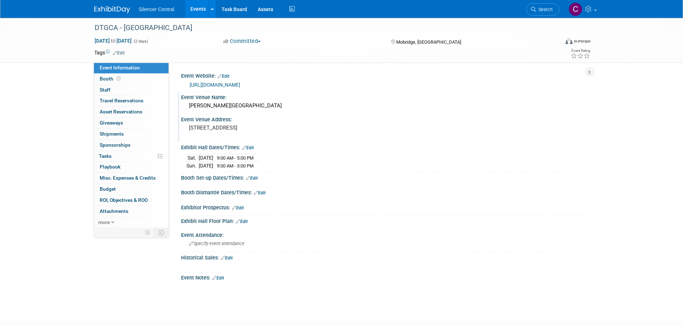
click at [256, 176] on link "Edit" at bounding box center [252, 178] width 12 height 5
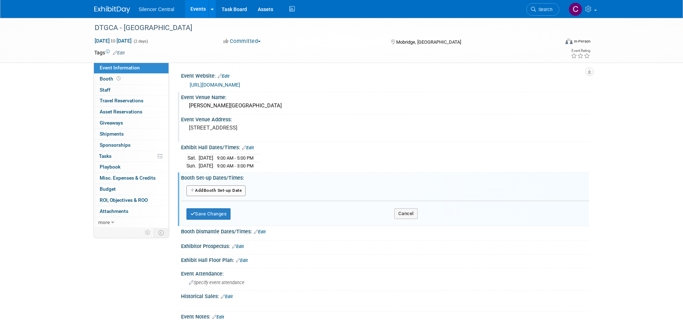
click at [211, 192] on button "Add Another Booth Set-up Date" at bounding box center [215, 191] width 59 height 11
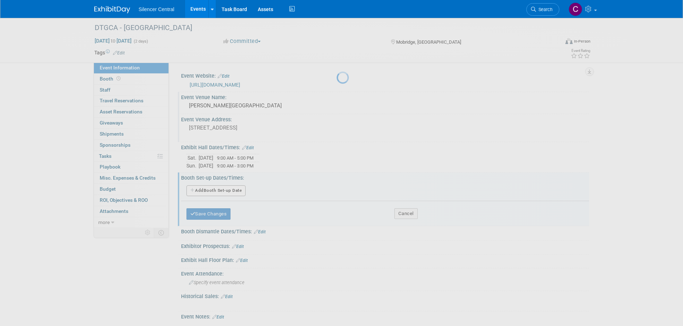
select select "8"
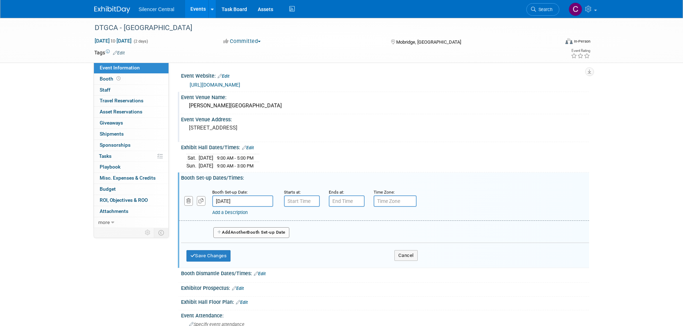
click at [253, 199] on input "Sep 13, 2025" at bounding box center [242, 201] width 61 height 11
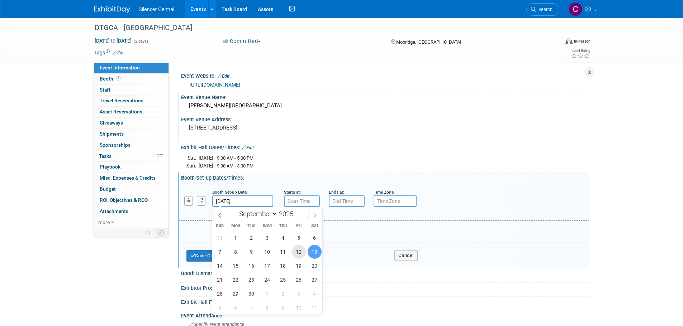
click at [294, 250] on span "12" at bounding box center [299, 252] width 14 height 14
type input "Sep 12, 2025"
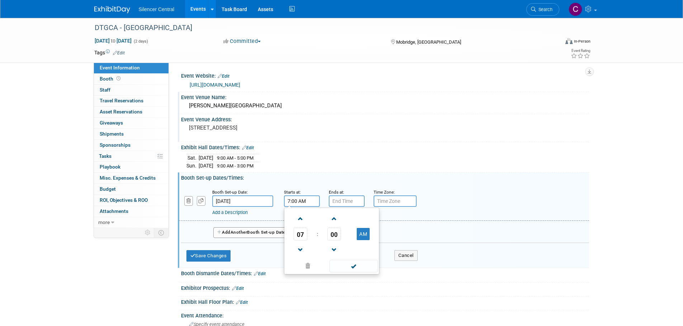
click at [297, 201] on input "7:00 AM" at bounding box center [302, 201] width 36 height 11
click at [298, 215] on span at bounding box center [300, 219] width 13 height 13
click at [300, 215] on span at bounding box center [300, 219] width 13 height 13
click at [300, 214] on span at bounding box center [300, 219] width 13 height 13
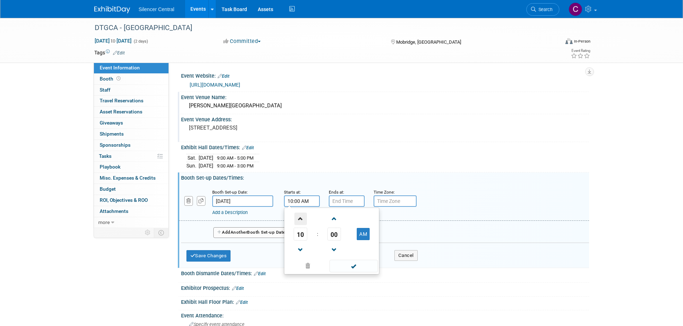
type input "11:00 AM"
click at [357, 262] on span at bounding box center [353, 266] width 48 height 13
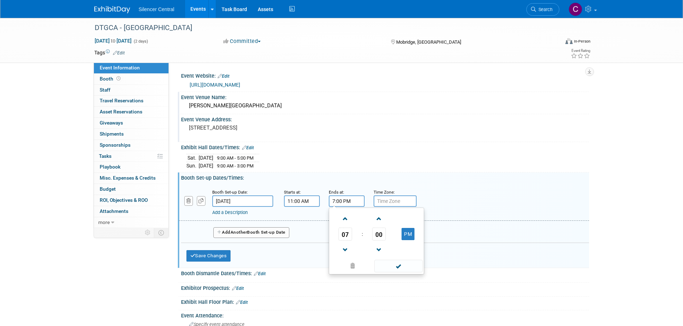
click at [345, 201] on input "7:00 PM" at bounding box center [347, 201] width 36 height 11
click at [347, 252] on span at bounding box center [345, 250] width 13 height 13
type input "6:00 PM"
click at [394, 265] on span at bounding box center [398, 266] width 48 height 13
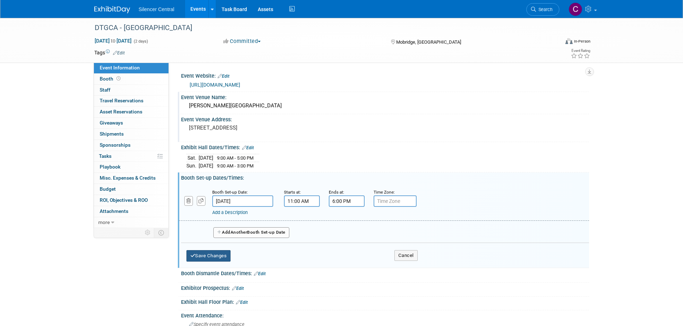
click at [191, 254] on icon "button" at bounding box center [192, 256] width 5 height 5
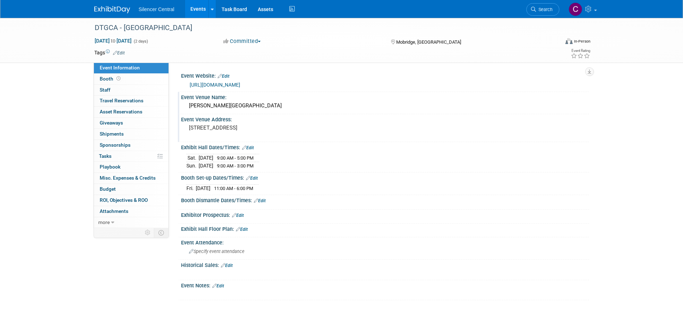
click at [230, 261] on div "Historical Sales: Edit" at bounding box center [385, 264] width 408 height 9
click at [230, 263] on link "Edit" at bounding box center [227, 265] width 12 height 5
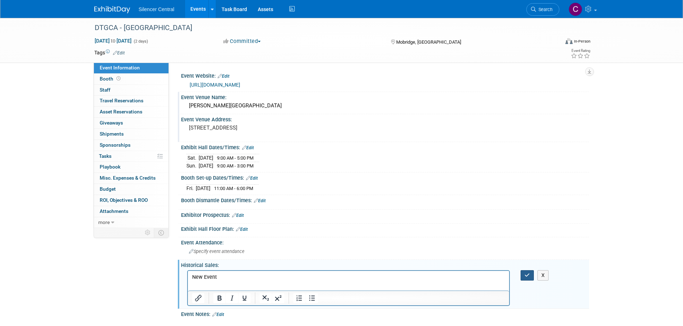
click at [526, 274] on icon "button" at bounding box center [526, 275] width 5 height 5
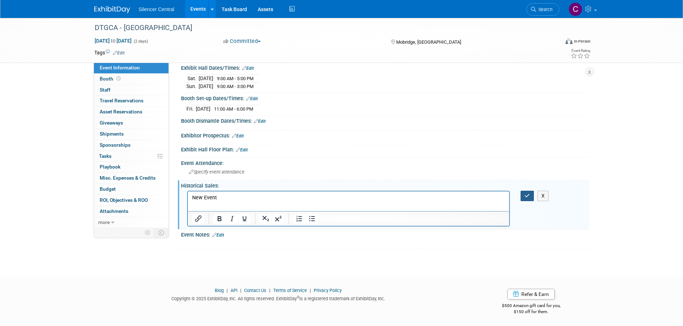
scroll to position [58, 0]
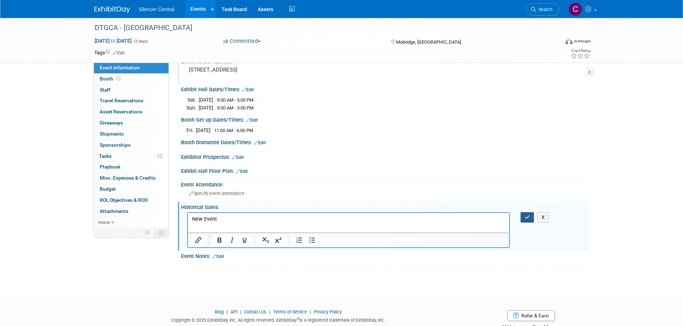
click at [526, 198] on div "Specify event attendance" at bounding box center [384, 193] width 397 height 11
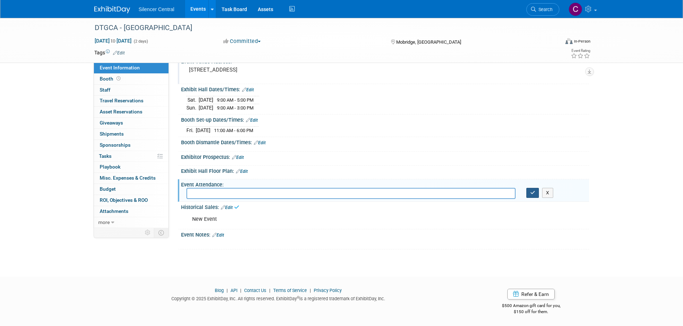
click at [531, 192] on icon "button" at bounding box center [532, 193] width 5 height 5
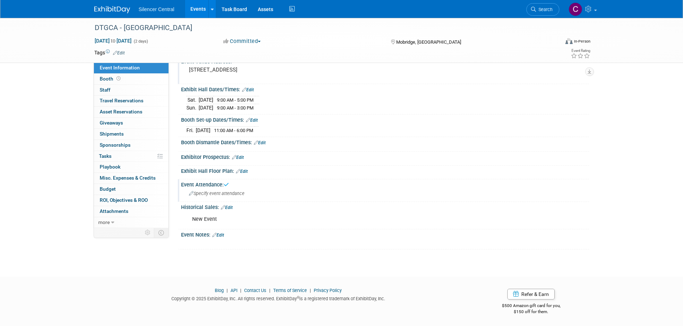
click at [218, 233] on link "Edit" at bounding box center [218, 235] width 12 height 5
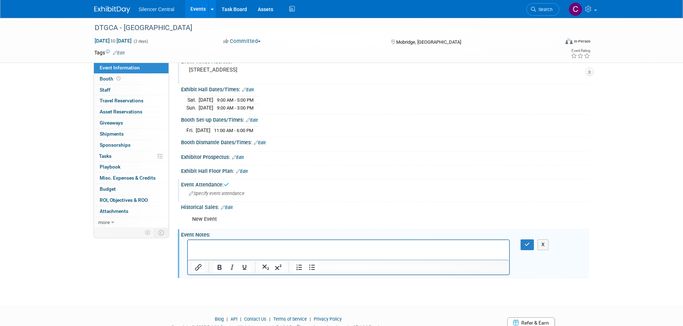
scroll to position [0, 0]
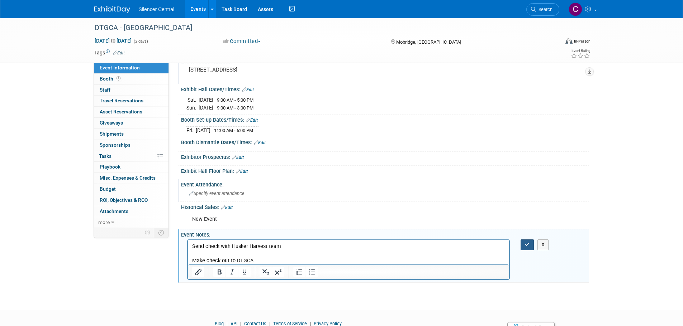
click at [523, 245] on button "button" at bounding box center [526, 245] width 13 height 10
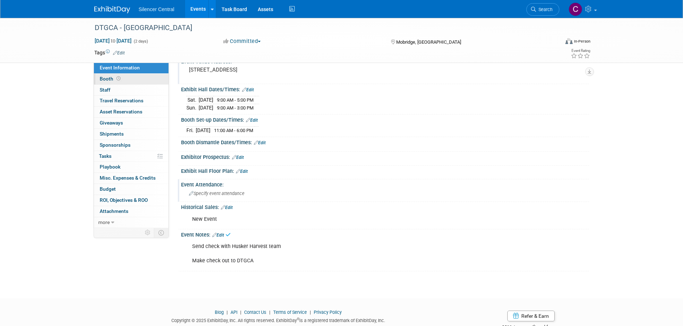
click at [129, 78] on link "Booth" at bounding box center [131, 79] width 75 height 11
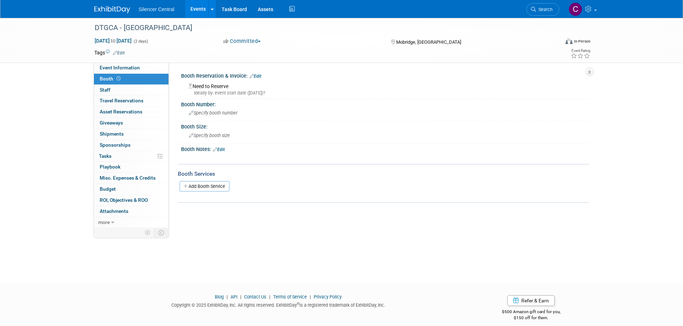
click at [259, 76] on link "Edit" at bounding box center [255, 76] width 12 height 5
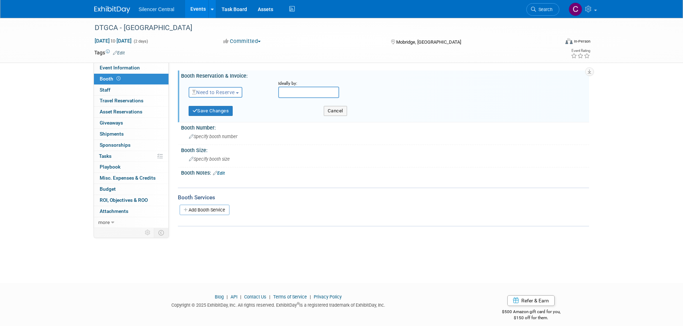
click at [209, 96] on button "Need to Reserve" at bounding box center [215, 92] width 54 height 11
click at [214, 116] on link "Reserved" at bounding box center [227, 115] width 77 height 10
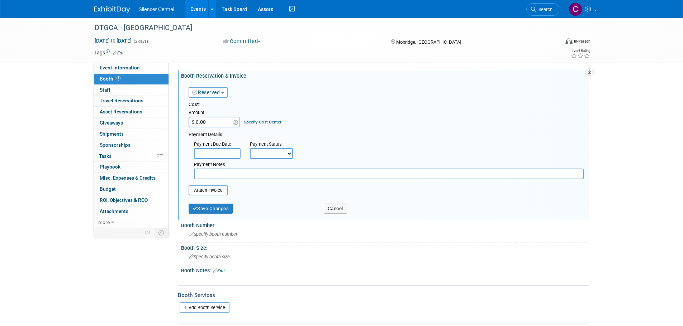
click at [212, 122] on input "$ 0.00" at bounding box center [210, 122] width 45 height 11
type input "$ 70.00"
click at [215, 176] on input "text" at bounding box center [388, 174] width 389 height 11
type input "DTGCA member rate"
click at [217, 204] on button "Save Changes" at bounding box center [210, 209] width 44 height 10
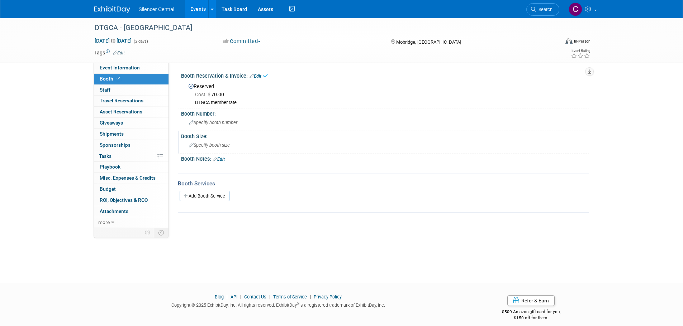
click at [215, 148] on div "Specify booth size" at bounding box center [384, 145] width 397 height 11
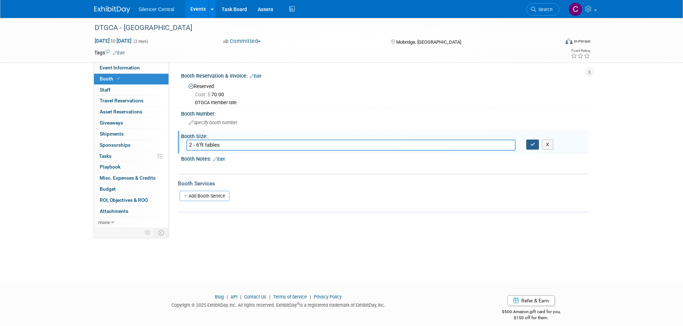
type input "2 - 6'ft tables"
click at [531, 142] on icon "button" at bounding box center [532, 144] width 5 height 5
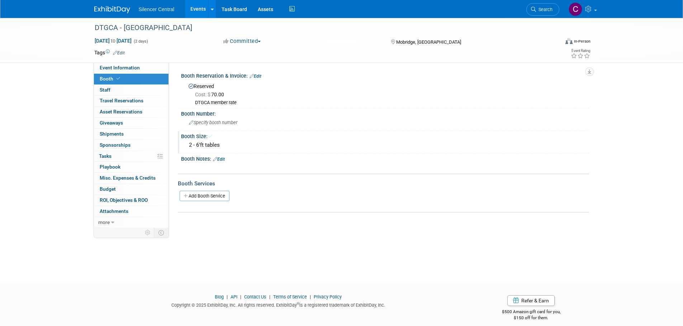
click at [222, 157] on link "Edit" at bounding box center [219, 159] width 12 height 5
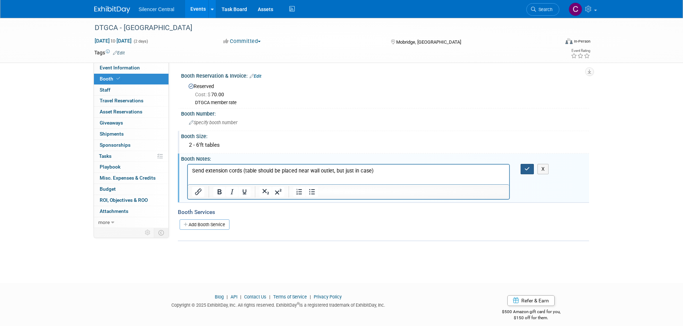
click at [525, 164] on button "button" at bounding box center [526, 169] width 13 height 10
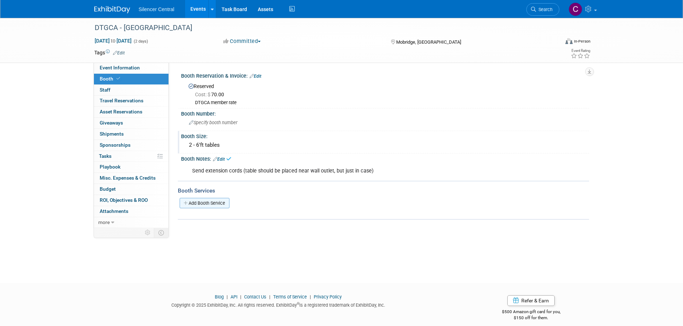
click at [197, 204] on link "Add Booth Service" at bounding box center [205, 203] width 50 height 10
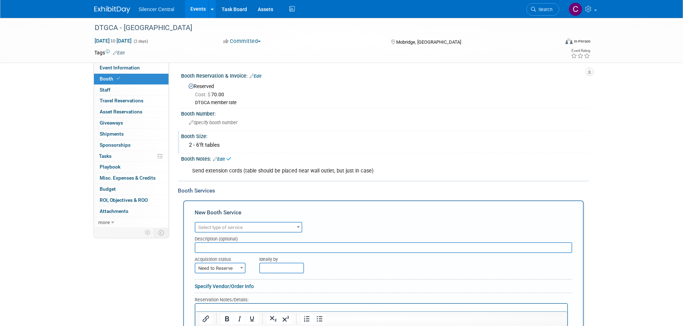
click at [227, 227] on span "Select type of service" at bounding box center [220, 227] width 44 height 5
type input "ele"
select select "8"
click at [225, 271] on span "Need to Reserve" at bounding box center [219, 269] width 49 height 10
select select "2"
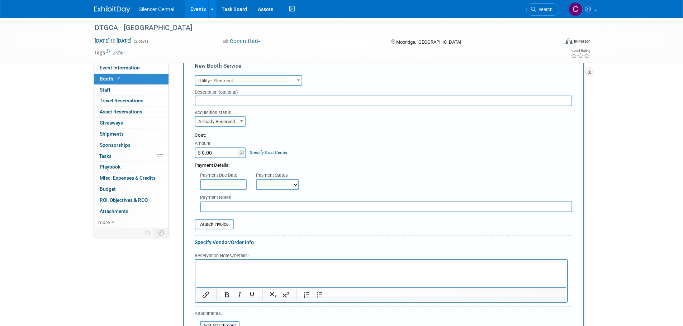
scroll to position [215, 0]
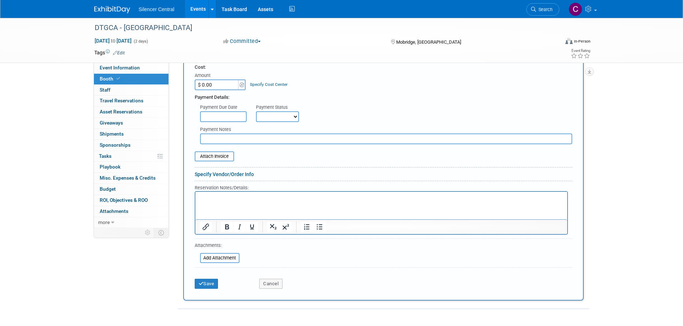
click at [239, 198] on p "Rich Text Area. Press ALT-0 for help." at bounding box center [380, 198] width 363 height 7
click at [205, 283] on button "Save" at bounding box center [207, 284] width 24 height 10
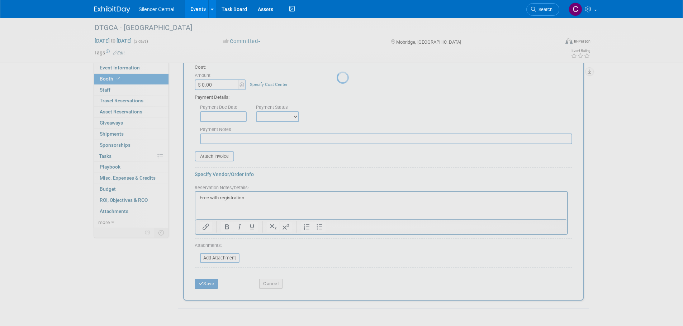
scroll to position [16, 0]
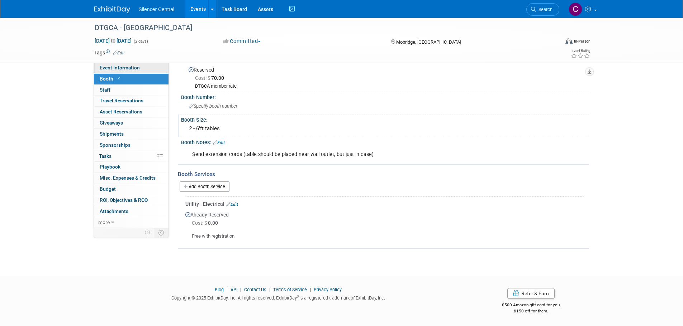
click at [124, 67] on span "Event Information" at bounding box center [120, 68] width 40 height 6
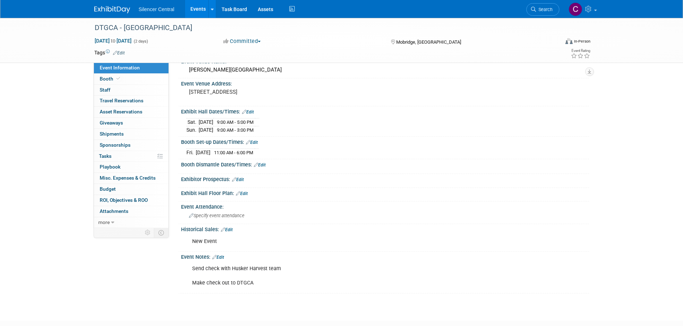
scroll to position [0, 0]
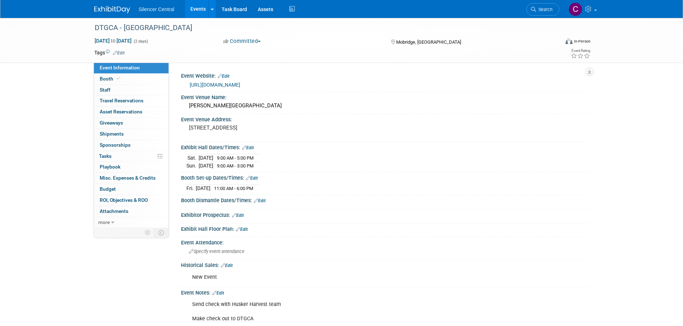
click at [111, 11] on img at bounding box center [112, 9] width 36 height 7
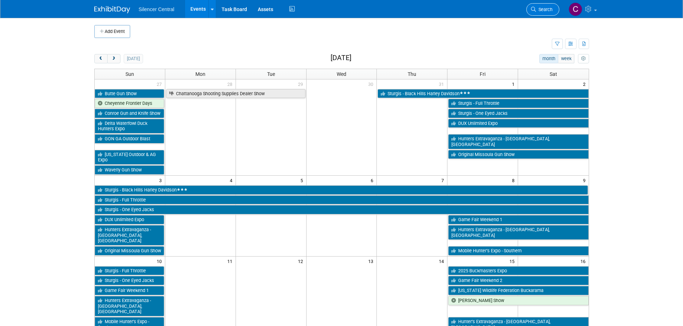
click at [535, 14] on link "Search" at bounding box center [542, 9] width 33 height 13
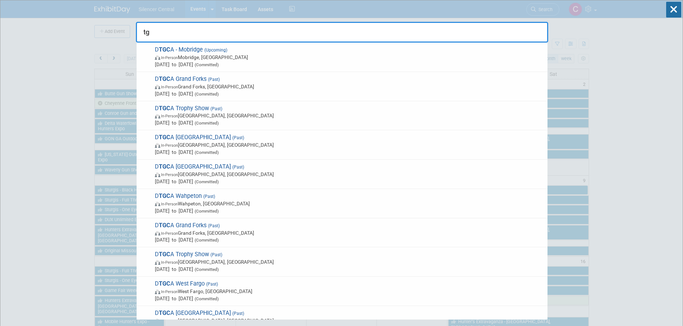
type input "t"
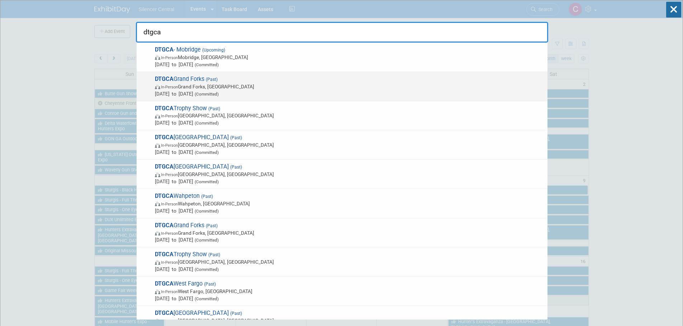
type input "dtgca"
click at [283, 85] on span "In-Person Grand Forks, ND" at bounding box center [349, 86] width 389 height 7
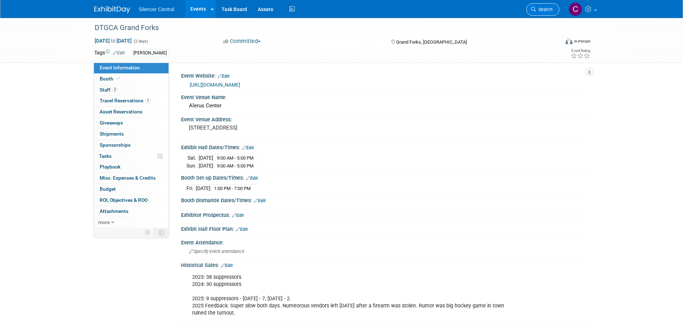
click at [534, 8] on icon at bounding box center [533, 9] width 5 height 5
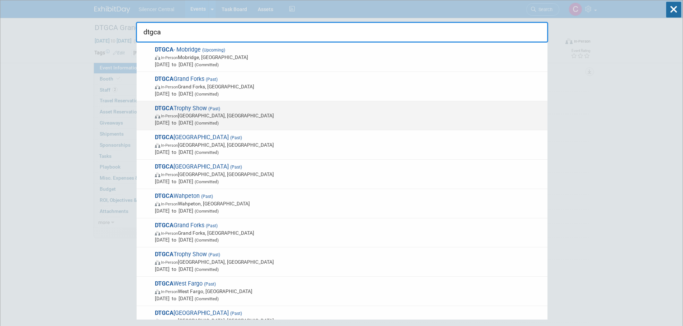
type input "dtgca"
click at [273, 120] on span "Jan 4, 2025 to Jan 5, 2025 (Committed)" at bounding box center [349, 122] width 389 height 7
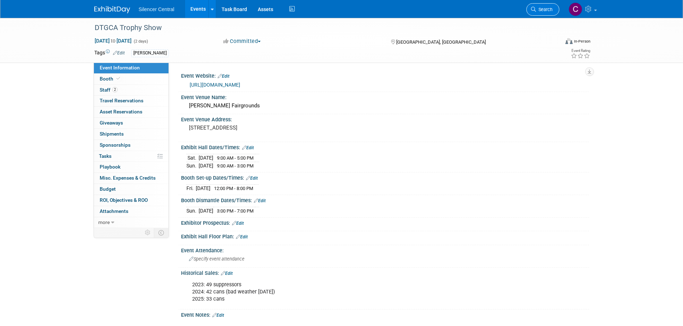
click at [540, 10] on span "Search" at bounding box center [544, 9] width 16 height 5
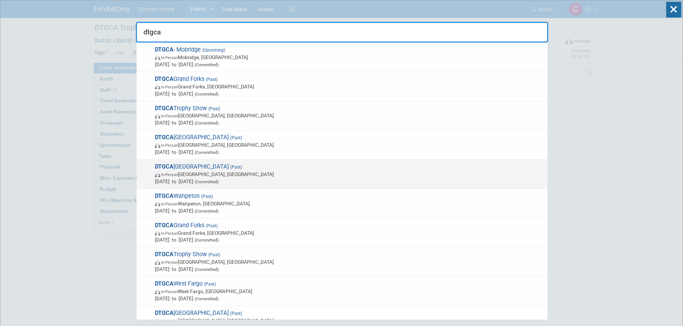
type input "dtgca"
click at [284, 177] on span "In-Person [GEOGRAPHIC_DATA], [GEOGRAPHIC_DATA]" at bounding box center [349, 174] width 389 height 7
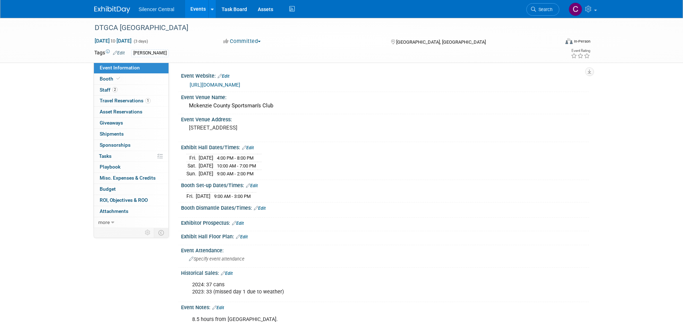
click at [107, 11] on img at bounding box center [112, 9] width 36 height 7
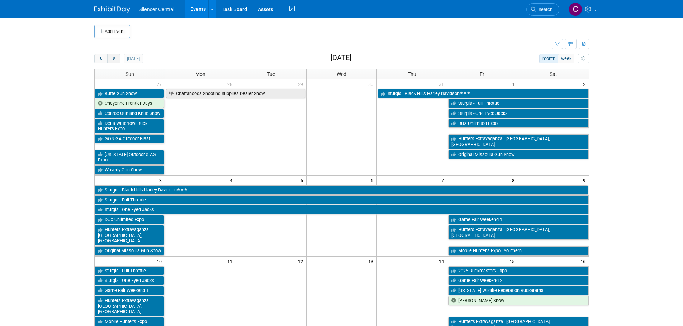
click span "next"
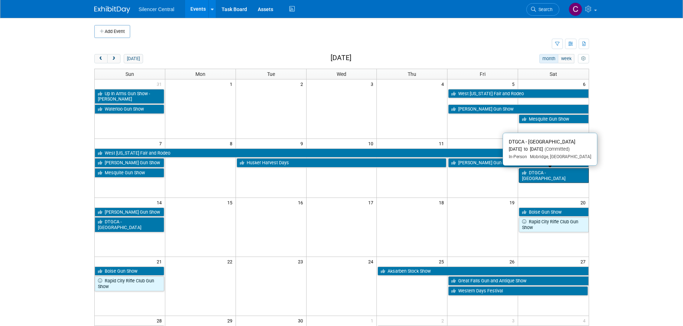
click link "DTGCA - [GEOGRAPHIC_DATA]"
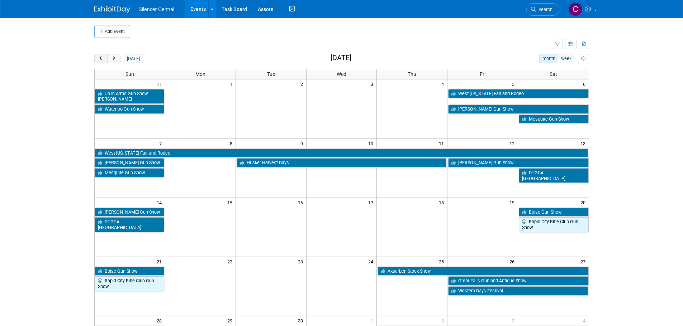
click at [99, 63] on button "prev" at bounding box center [100, 58] width 13 height 9
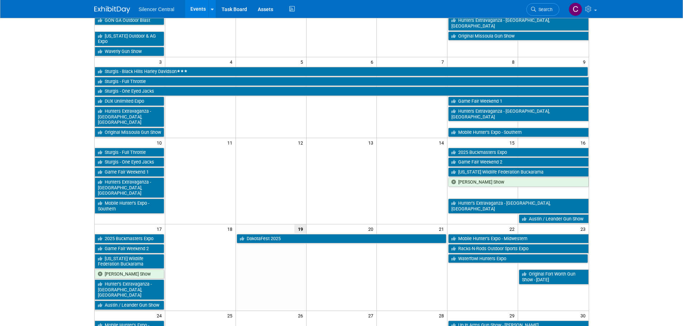
scroll to position [215, 0]
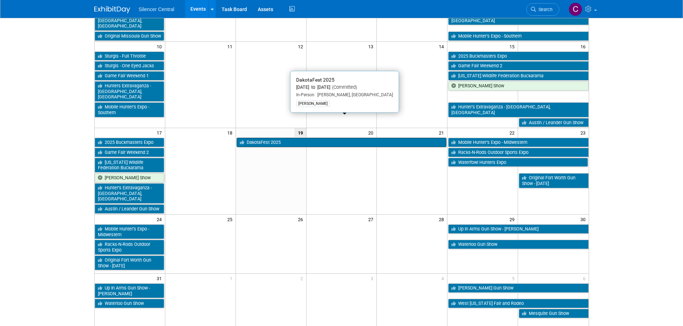
click at [260, 138] on link "DakotaFest 2025" at bounding box center [341, 142] width 210 height 9
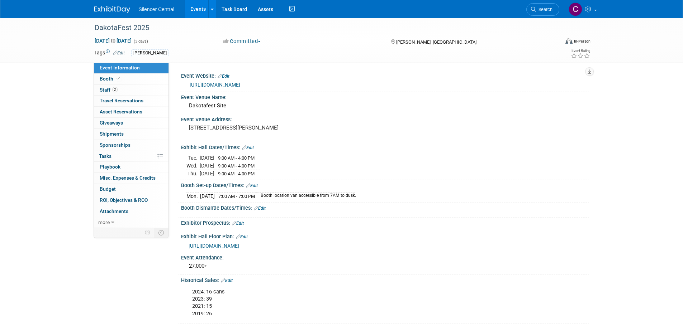
click at [113, 11] on img at bounding box center [112, 9] width 36 height 7
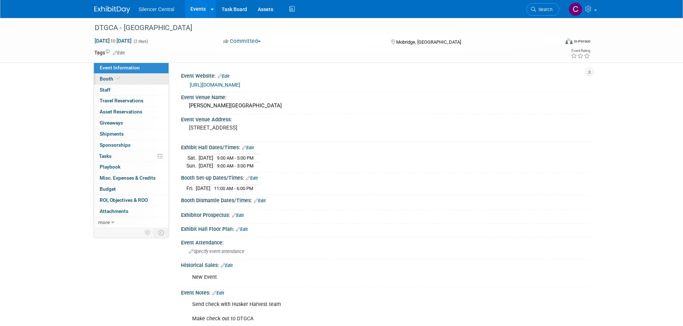
click at [109, 74] on link "Booth" at bounding box center [131, 79] width 75 height 11
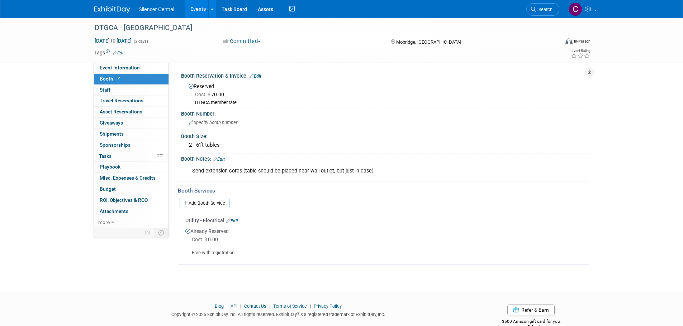
drag, startPoint x: 226, startPoint y: 158, endPoint x: 234, endPoint y: 158, distance: 7.9
click at [225, 158] on link "Edit" at bounding box center [219, 159] width 12 height 5
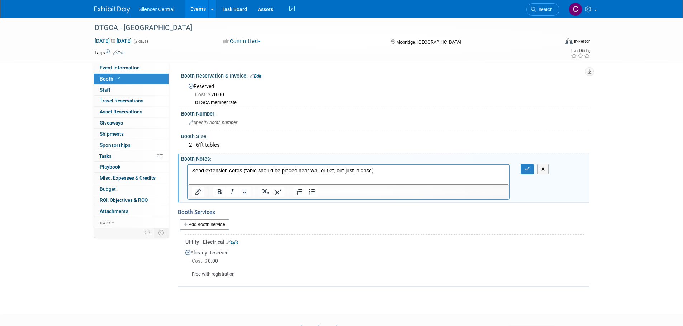
click at [396, 172] on p "Send extension cords (table should be placed near wall outlet, but just in case)" at bounding box center [348, 170] width 313 height 7
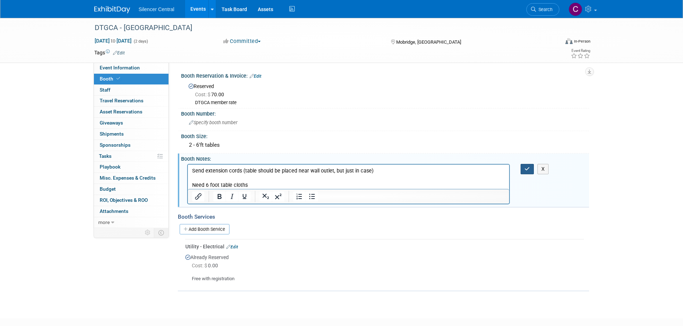
click at [525, 169] on icon "button" at bounding box center [526, 169] width 5 height 5
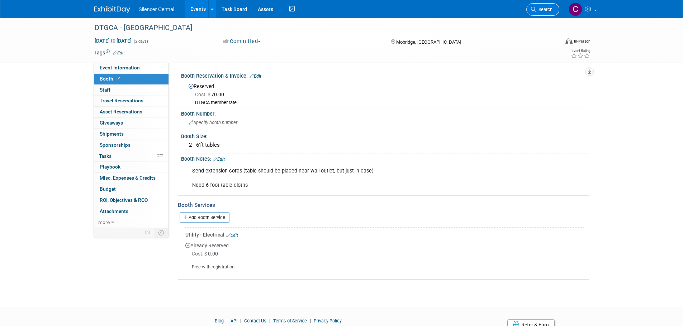
click at [546, 8] on span "Search" at bounding box center [544, 9] width 16 height 5
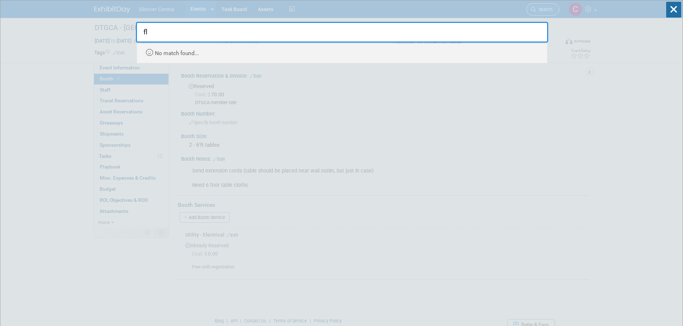
type input "f"
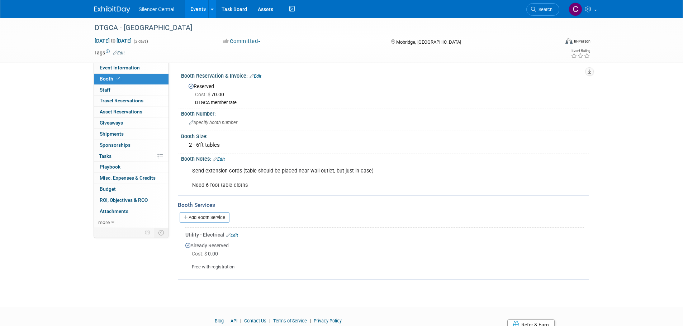
click at [104, 7] on img at bounding box center [112, 9] width 36 height 7
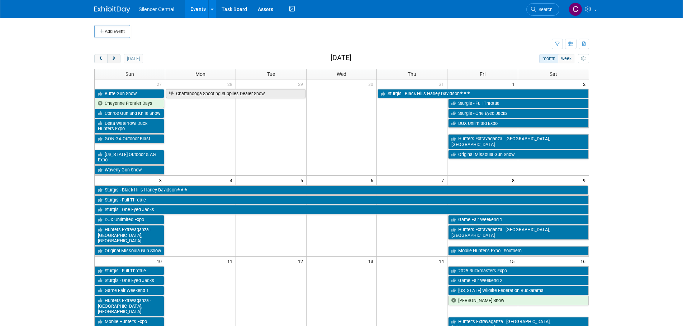
click at [113, 58] on span "next" at bounding box center [113, 59] width 5 height 5
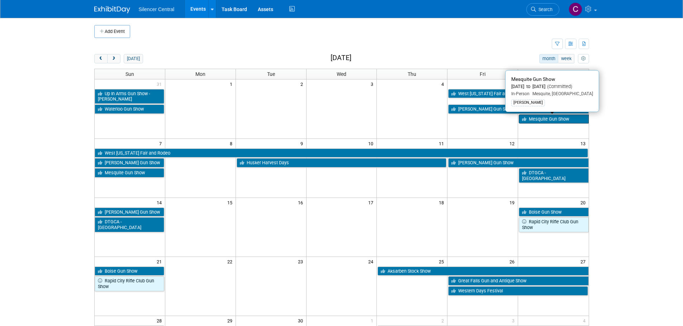
click at [542, 122] on link "Mesquite Gun Show" at bounding box center [553, 119] width 70 height 9
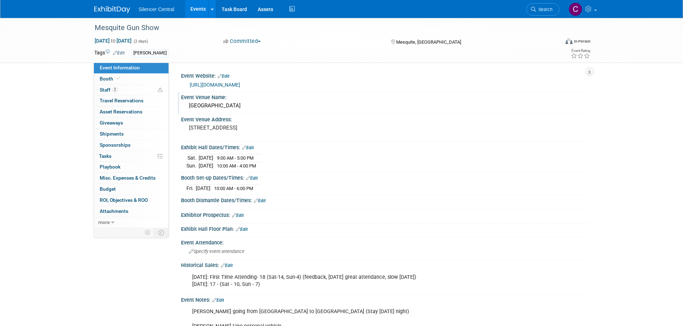
drag, startPoint x: 267, startPoint y: 106, endPoint x: 210, endPoint y: 107, distance: 56.6
click at [210, 107] on div "Mesquite Convention Center" at bounding box center [384, 105] width 397 height 11
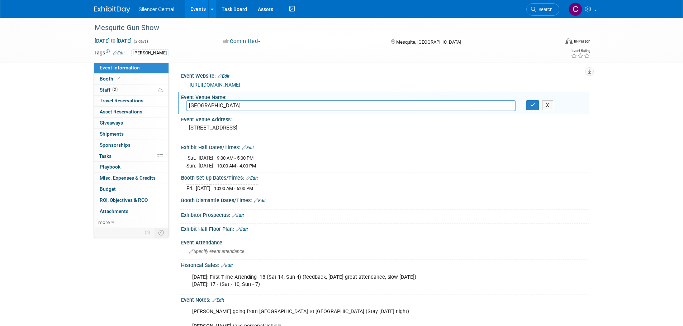
drag, startPoint x: 294, startPoint y: 109, endPoint x: 170, endPoint y: 113, distance: 124.1
click at [170, 113] on div "Event Website: Edit https://premiergunshows.com/gun-show/mesquite-gun-show/ Eve…" at bounding box center [379, 146] width 420 height 166
click at [534, 108] on button "button" at bounding box center [532, 105] width 13 height 10
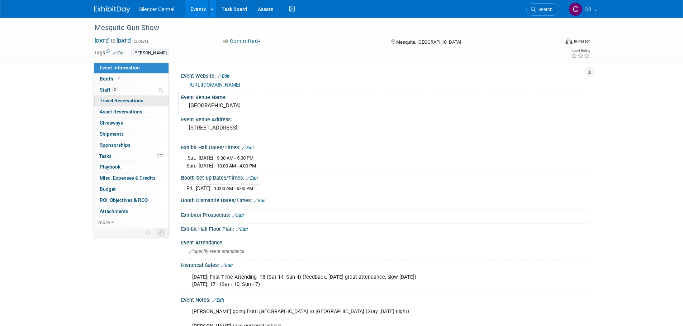
drag, startPoint x: 116, startPoint y: 98, endPoint x: 164, endPoint y: 103, distance: 48.3
click at [116, 98] on span "Travel Reservations 0" at bounding box center [122, 101] width 44 height 6
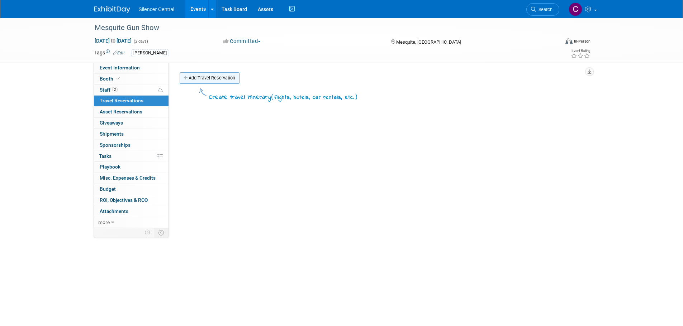
click at [216, 75] on link "Add Travel Reservation" at bounding box center [210, 77] width 60 height 11
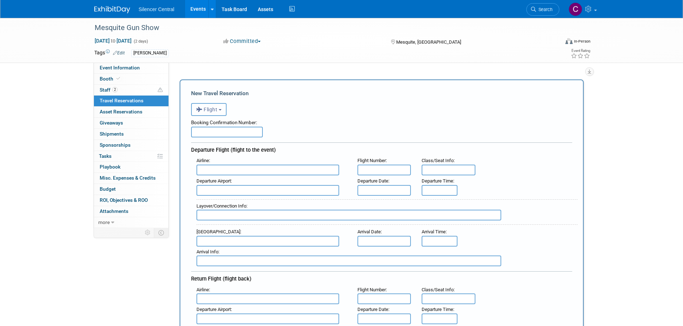
click at [209, 114] on button "Flight" at bounding box center [208, 109] width 35 height 13
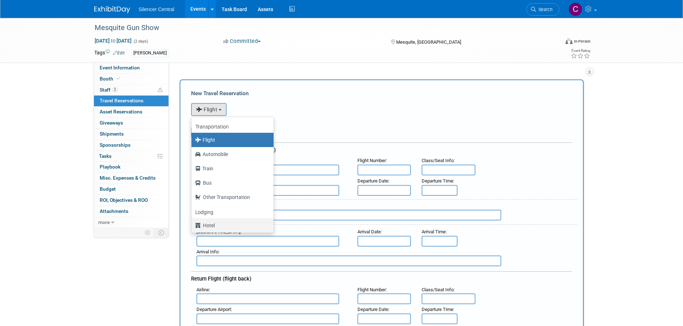
click at [233, 228] on label "Hotel" at bounding box center [230, 225] width 71 height 11
click at [192, 227] on input "Hotel" at bounding box center [190, 225] width 5 height 5
select select "6"
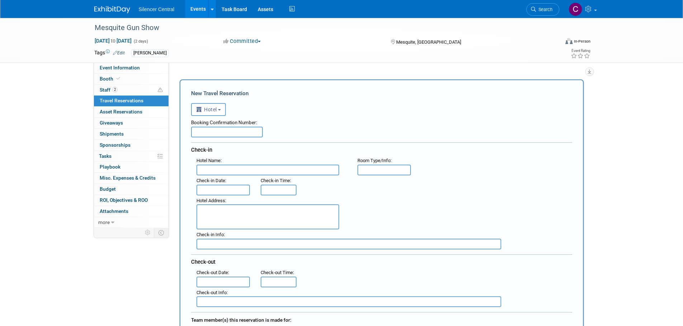
click at [226, 133] on input "text" at bounding box center [227, 132] width 72 height 11
click at [220, 133] on input "text" at bounding box center [227, 132] width 72 height 11
paste input "88346245"
type input "88346245"
click at [226, 172] on input "text" at bounding box center [267, 170] width 143 height 11
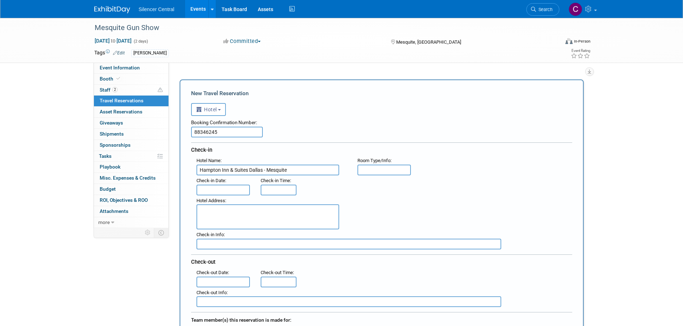
type input "Hampton Inn & Suites Dallas - Mesquite"
click at [381, 173] on input "text" at bounding box center [384, 170] width 54 height 11
type input "1 K"
click at [220, 192] on input "text" at bounding box center [223, 190] width 54 height 11
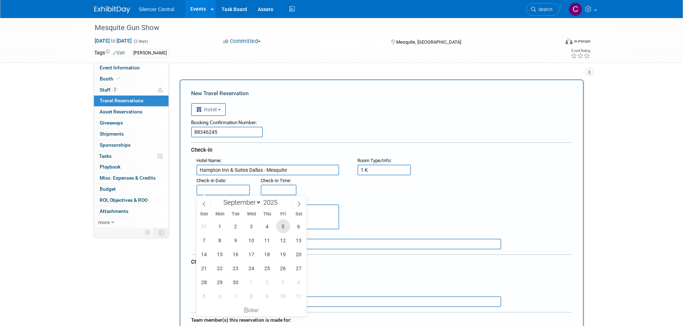
click at [280, 228] on span "5" at bounding box center [283, 227] width 14 height 14
type input "Sep 5, 2025"
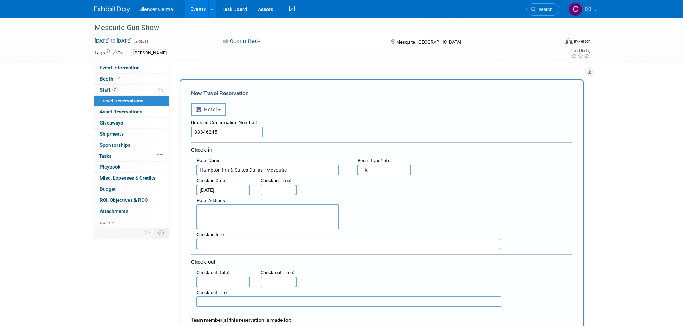
click at [221, 211] on textarea at bounding box center [267, 217] width 143 height 25
click at [223, 209] on textarea at bounding box center [267, 217] width 143 height 25
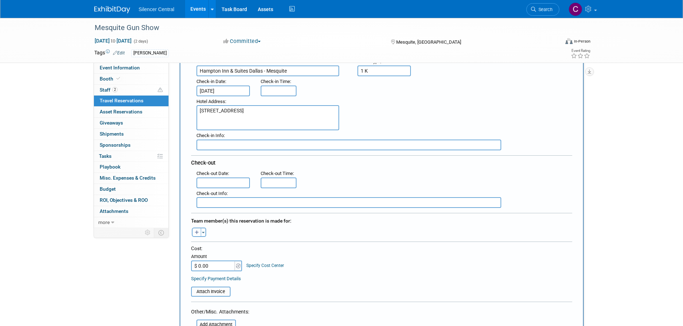
scroll to position [107, 0]
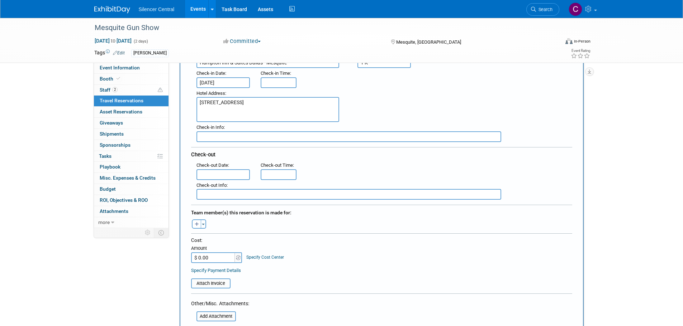
type textarea "1700 Rodeo Dr, Mesquite, TX 75149"
click at [217, 176] on input "text" at bounding box center [223, 174] width 54 height 11
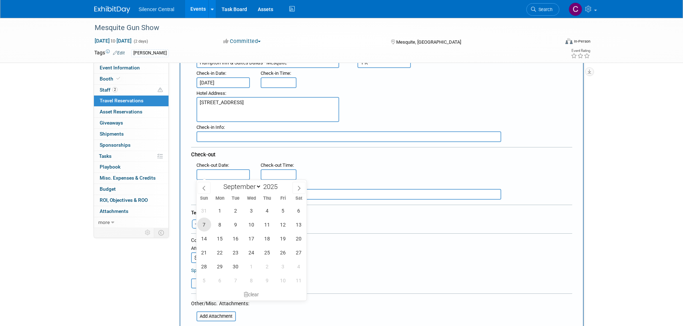
click at [201, 228] on span "7" at bounding box center [204, 225] width 14 height 14
type input "Sep 7, 2025"
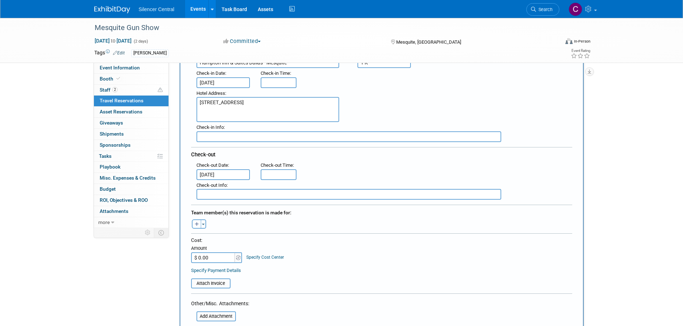
click at [221, 259] on input "$ 0.00" at bounding box center [213, 258] width 45 height 11
type input "$ 199.55"
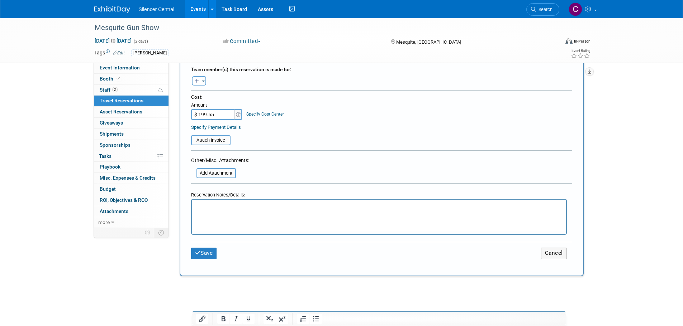
click at [209, 209] on p "Rich Text Area. Press ALT-0 for help." at bounding box center [379, 207] width 366 height 8
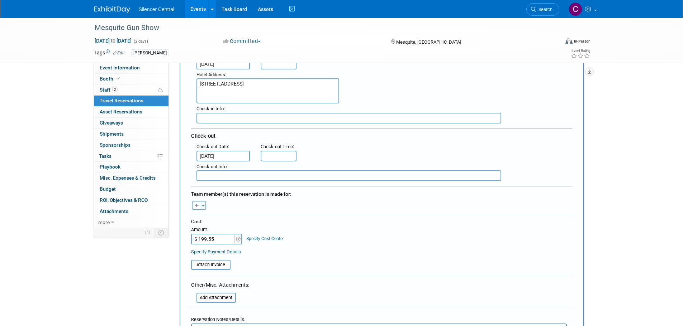
scroll to position [287, 0]
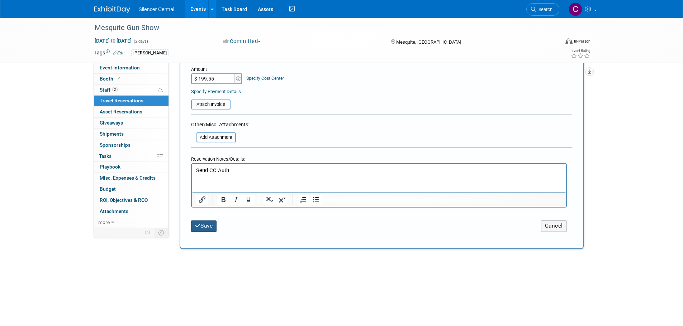
click at [204, 226] on button "Save" at bounding box center [204, 226] width 26 height 11
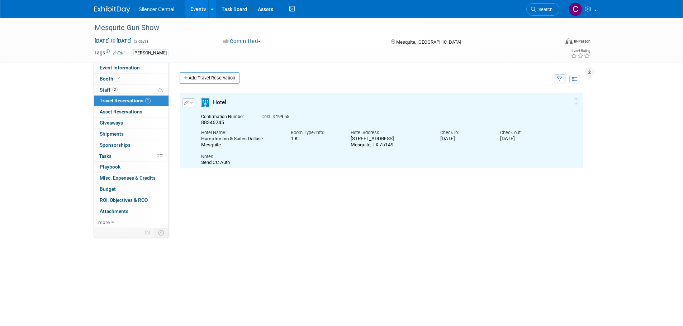
scroll to position [0, 0]
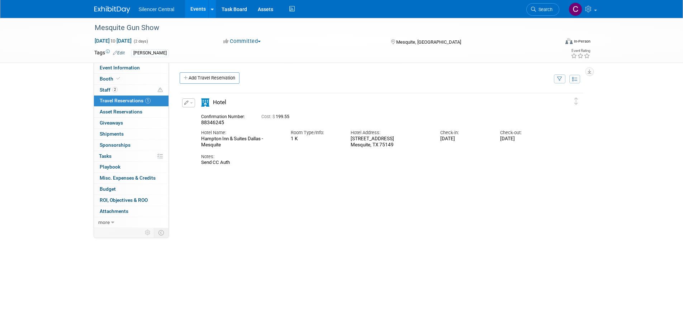
click at [190, 104] on span "button" at bounding box center [191, 102] width 3 height 1
click at [220, 119] on button "Edit Reservation" at bounding box center [212, 115] width 61 height 10
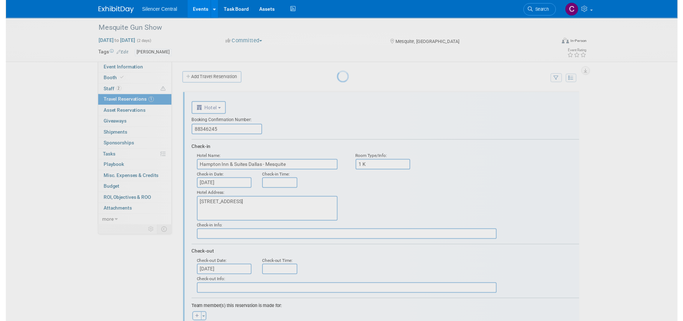
scroll to position [13, 0]
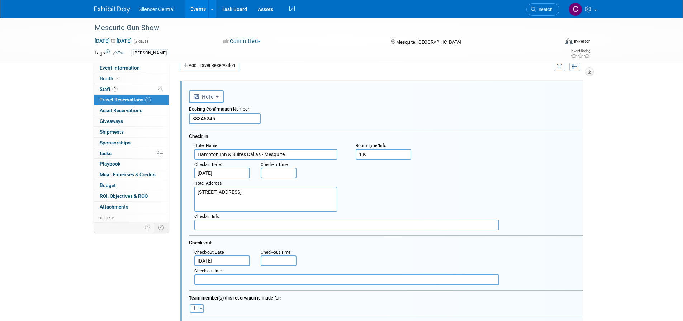
drag, startPoint x: 392, startPoint y: 157, endPoint x: 350, endPoint y: 160, distance: 42.1
click at [350, 160] on div "Room Type/Info : 1 K" at bounding box center [383, 150] width 67 height 19
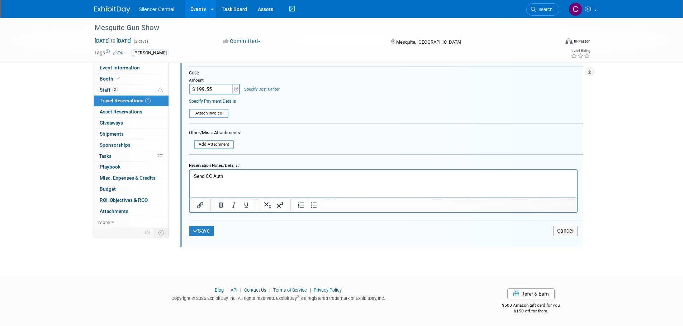
scroll to position [265, 0]
click at [197, 233] on icon "submit" at bounding box center [195, 230] width 5 height 5
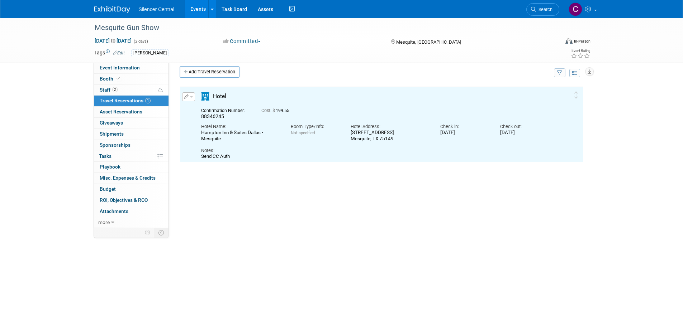
scroll to position [0, 0]
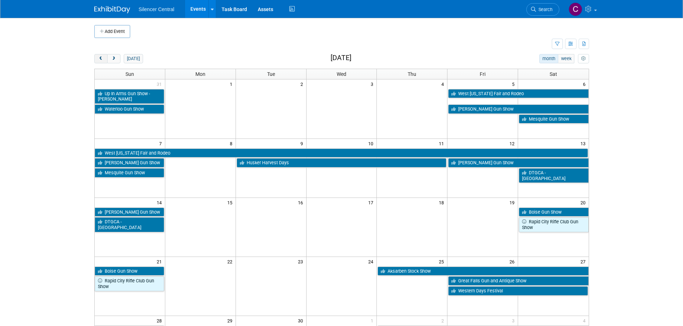
click at [100, 57] on span "prev" at bounding box center [100, 59] width 5 height 5
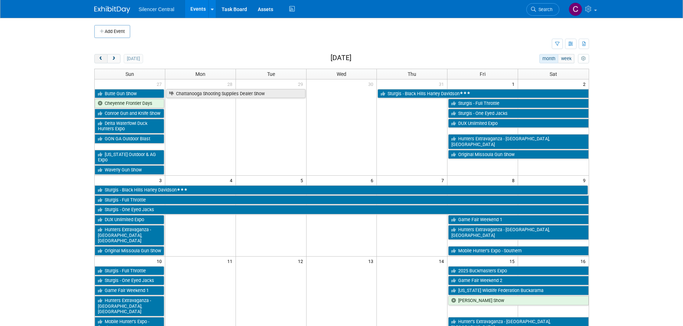
click at [100, 57] on span "prev" at bounding box center [100, 59] width 5 height 5
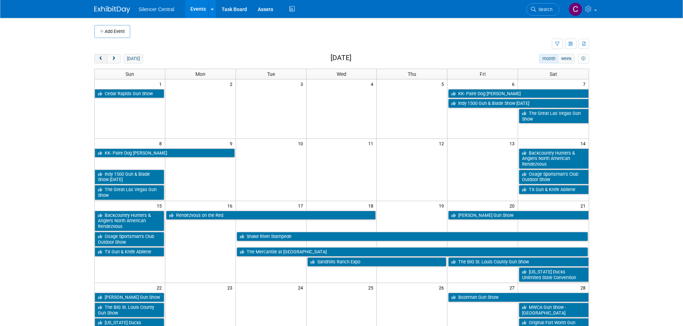
click at [100, 57] on span "prev" at bounding box center [100, 59] width 5 height 5
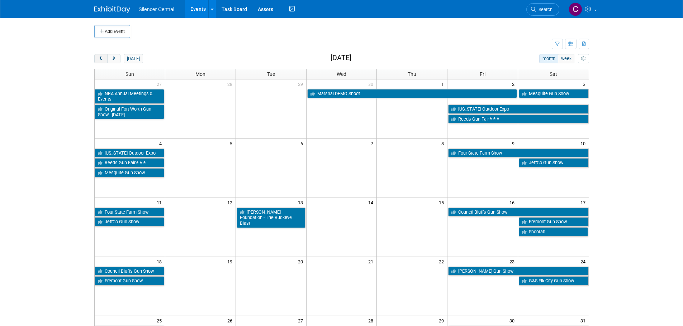
click at [100, 58] on span "prev" at bounding box center [100, 59] width 5 height 5
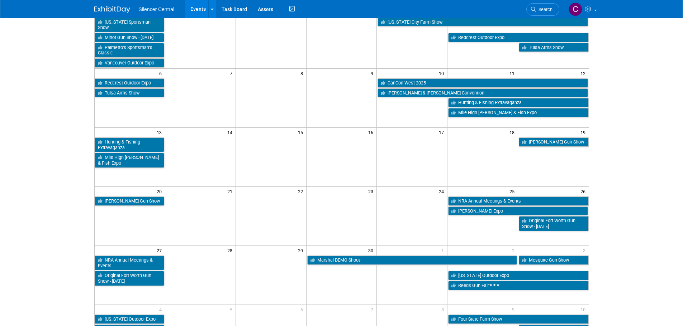
scroll to position [107, 0]
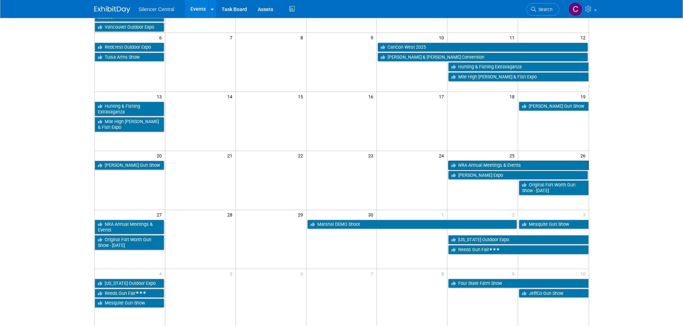
click at [478, 161] on link "NRA Annual Meetings & Events" at bounding box center [518, 165] width 140 height 9
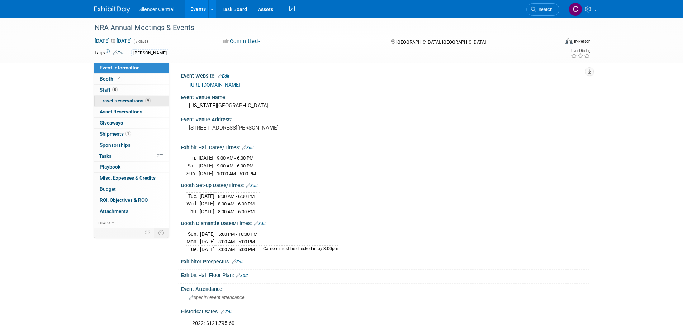
click at [116, 99] on span "Travel Reservations 9" at bounding box center [125, 101] width 51 height 6
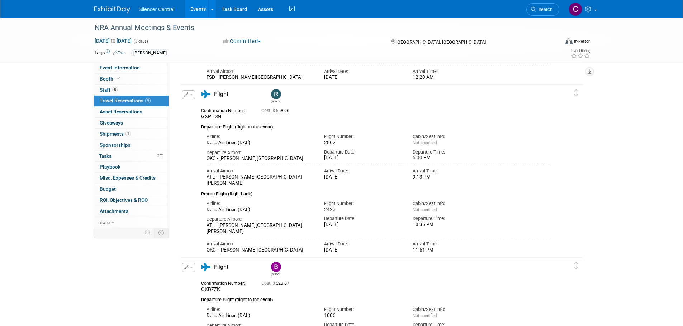
scroll to position [681, 0]
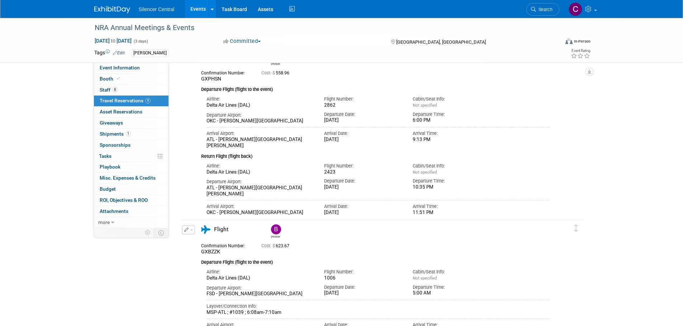
click at [114, 8] on img at bounding box center [112, 9] width 36 height 7
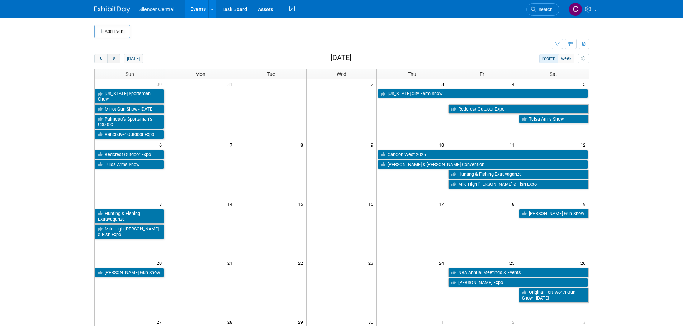
click at [109, 61] on button "next" at bounding box center [113, 58] width 13 height 9
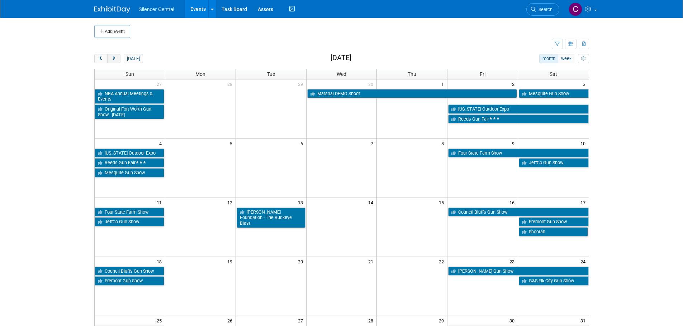
click at [109, 61] on button "next" at bounding box center [113, 58] width 13 height 9
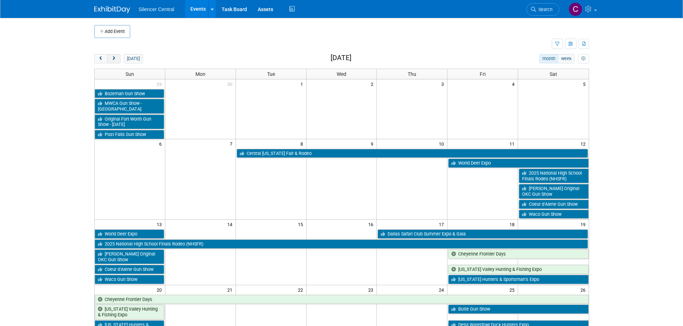
click at [109, 61] on button "next" at bounding box center [113, 58] width 13 height 9
